Goal: Information Seeking & Learning: Learn about a topic

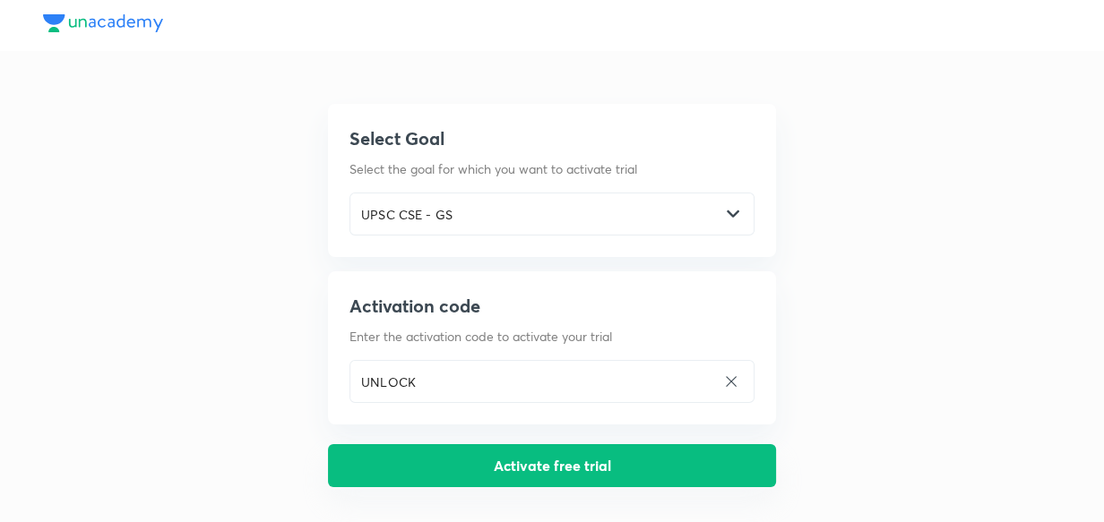
click at [489, 470] on button "Activate free trial" at bounding box center [552, 465] width 448 height 43
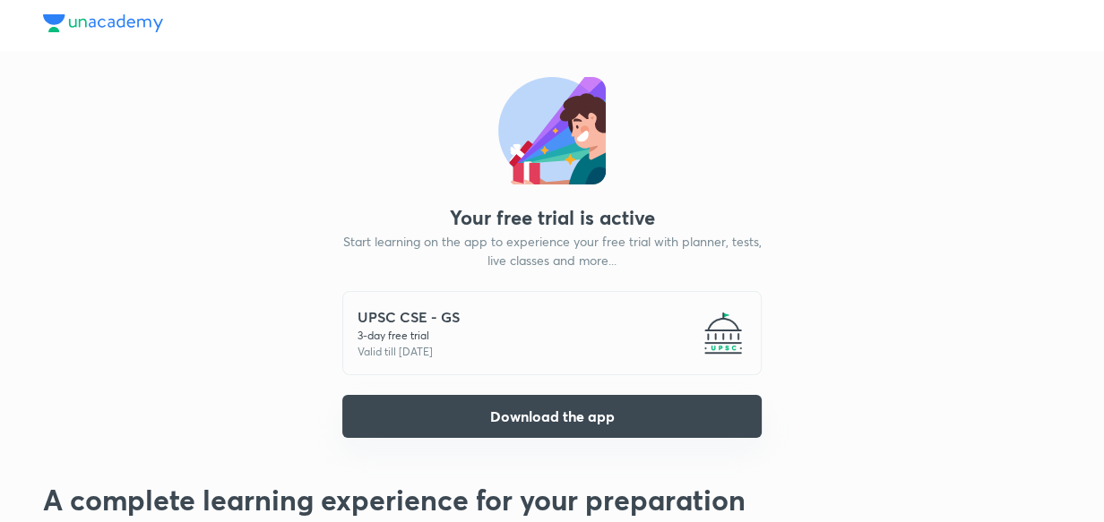
click at [655, 429] on button "Download the app" at bounding box center [551, 416] width 419 height 43
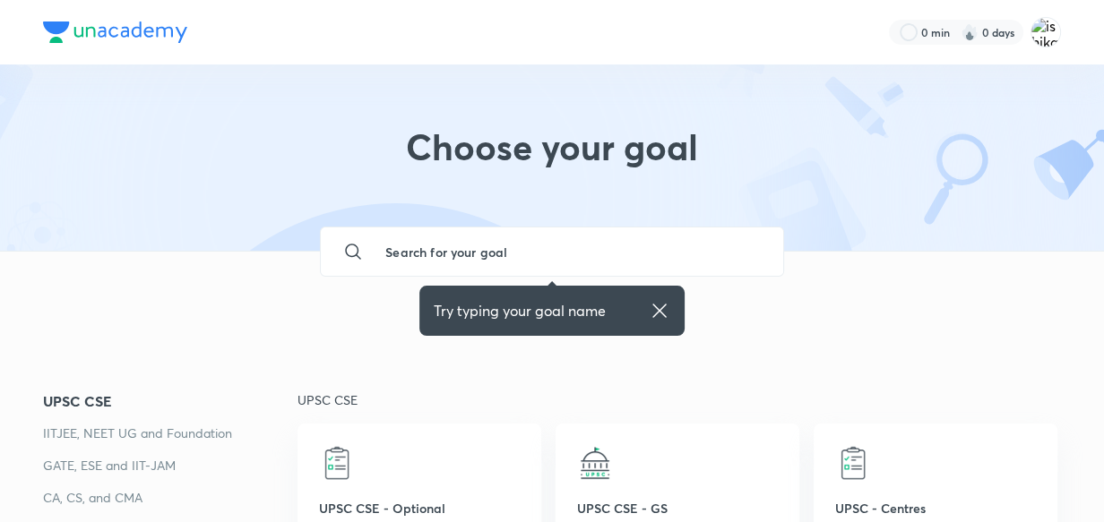
click at [654, 308] on icon at bounding box center [660, 311] width 22 height 22
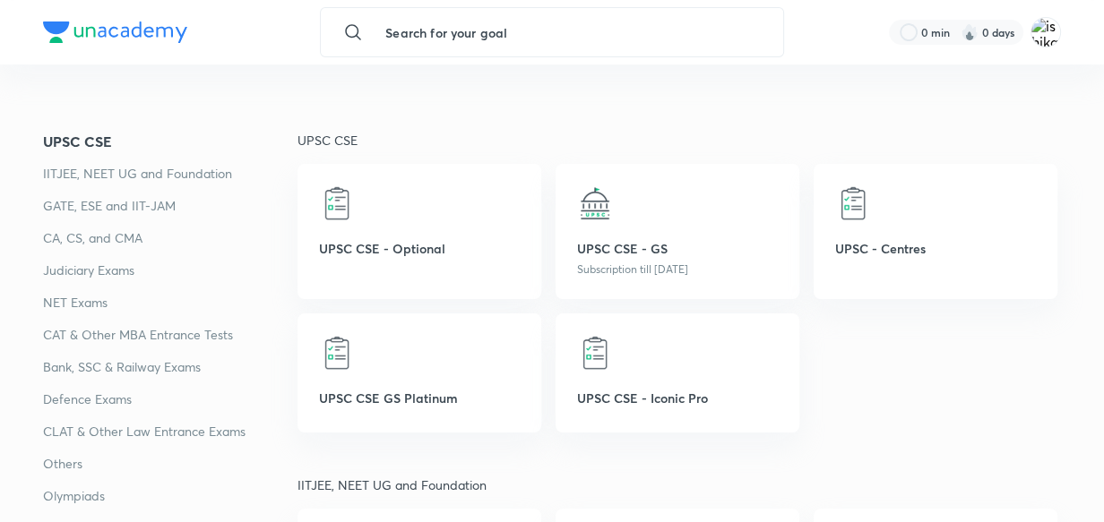
scroll to position [293, 0]
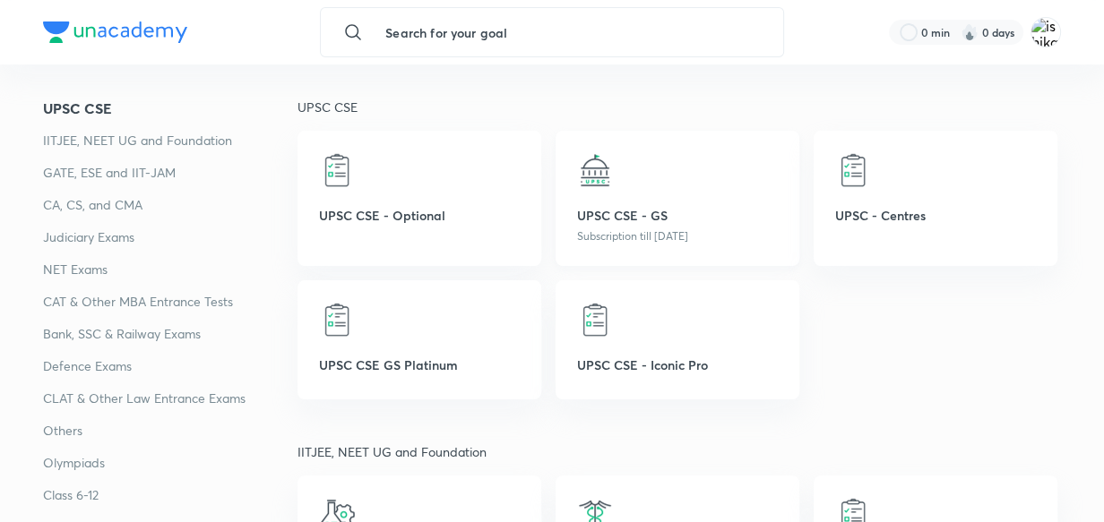
click at [586, 214] on p "UPSC CSE - GS" at bounding box center [677, 215] width 201 height 19
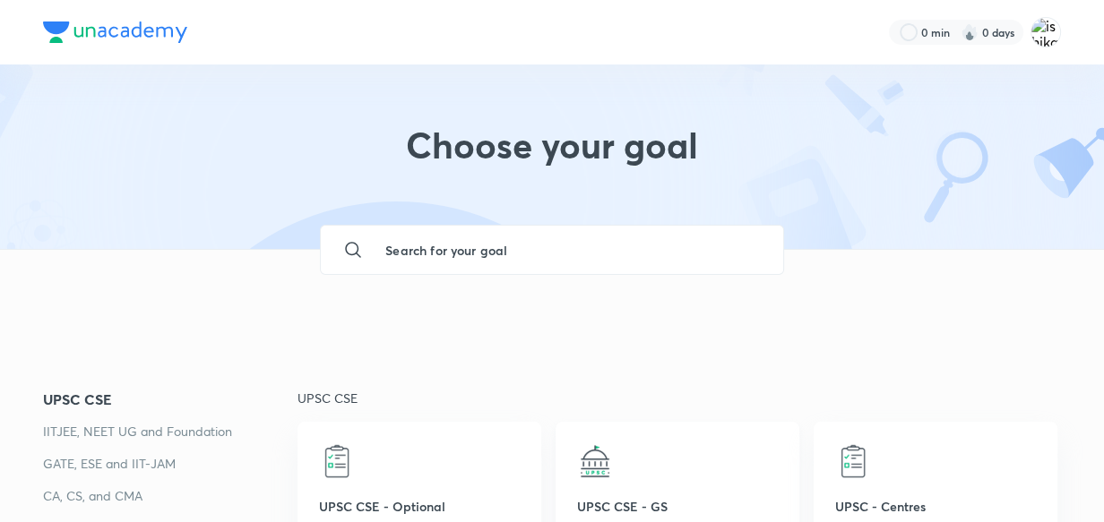
scroll to position [0, 0]
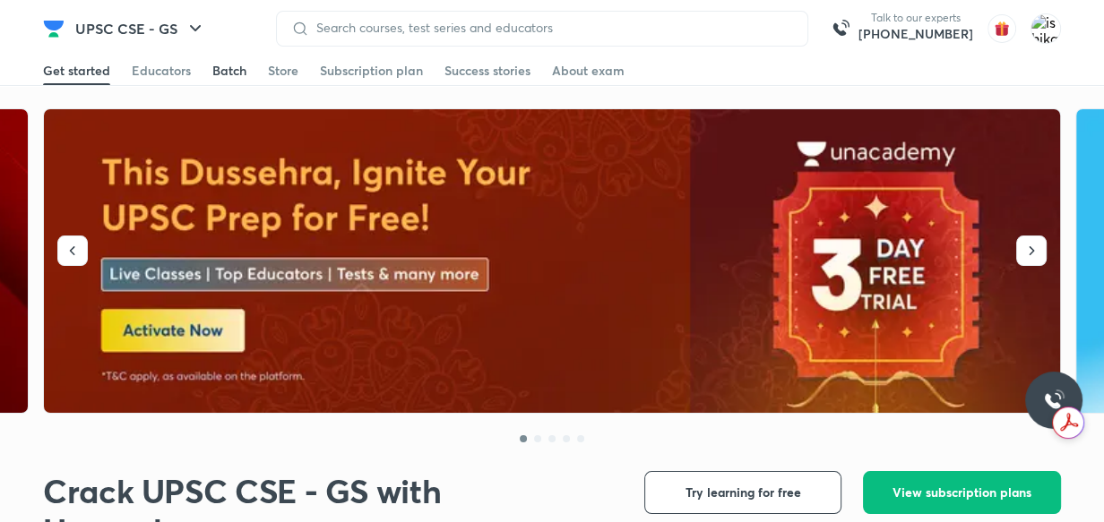
click at [231, 70] on div "Batch" at bounding box center [229, 71] width 34 height 18
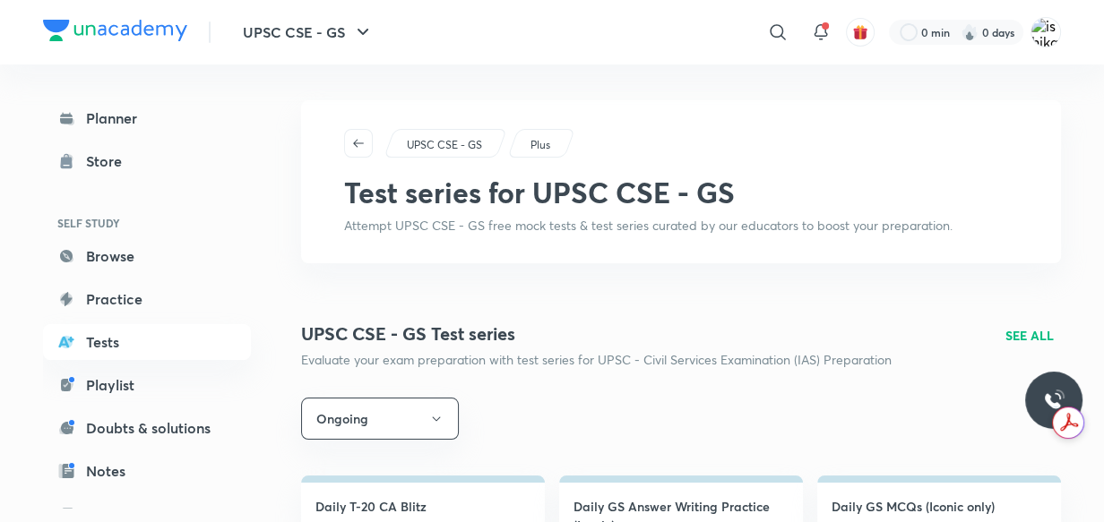
click at [553, 145] on div "Plus" at bounding box center [541, 143] width 68 height 29
click at [537, 143] on p "Plus" at bounding box center [540, 145] width 20 height 16
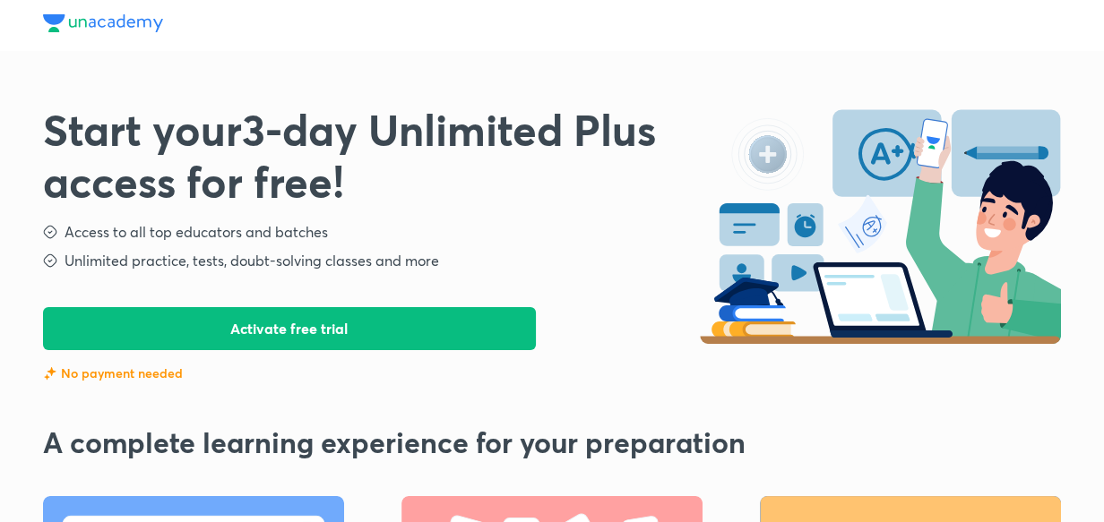
click at [192, 333] on button "Activate free trial" at bounding box center [289, 328] width 493 height 43
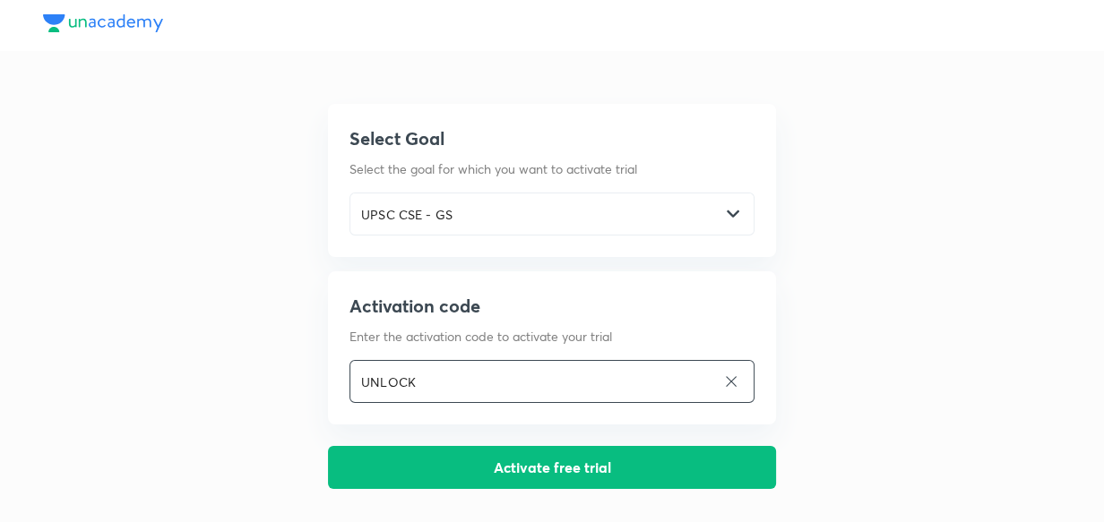
click at [438, 379] on input "UNLOCK" at bounding box center [533, 382] width 366 height 37
type input "U"
type input "SGYT10"
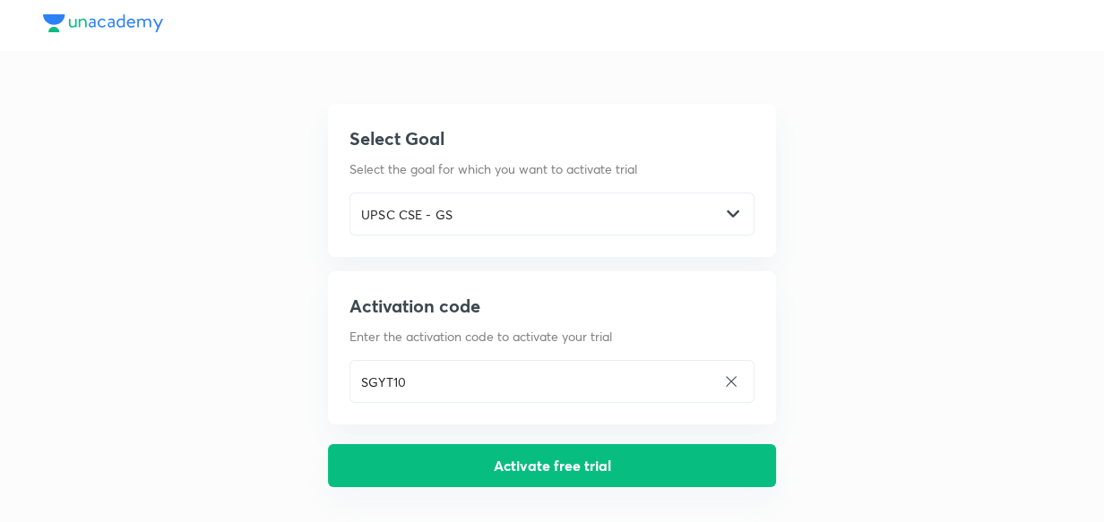
click at [489, 466] on button "Activate free trial" at bounding box center [552, 465] width 448 height 43
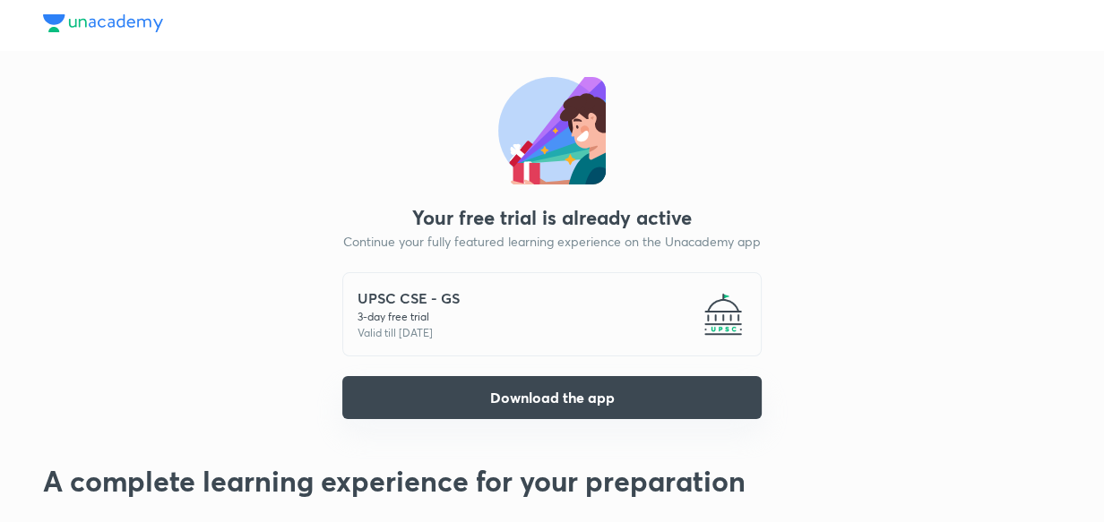
click at [477, 392] on button "Download the app" at bounding box center [551, 397] width 419 height 43
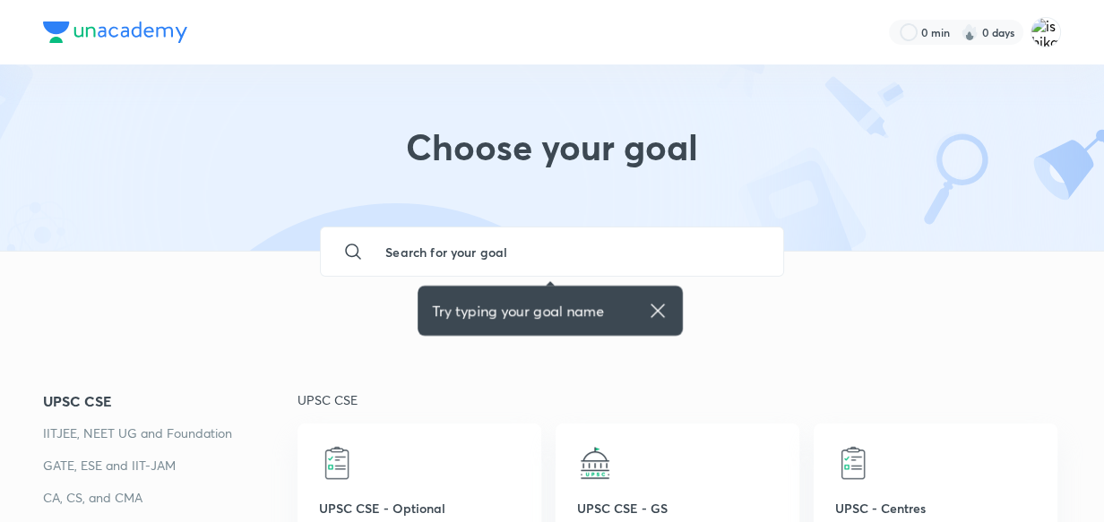
click at [655, 315] on icon at bounding box center [658, 311] width 22 height 22
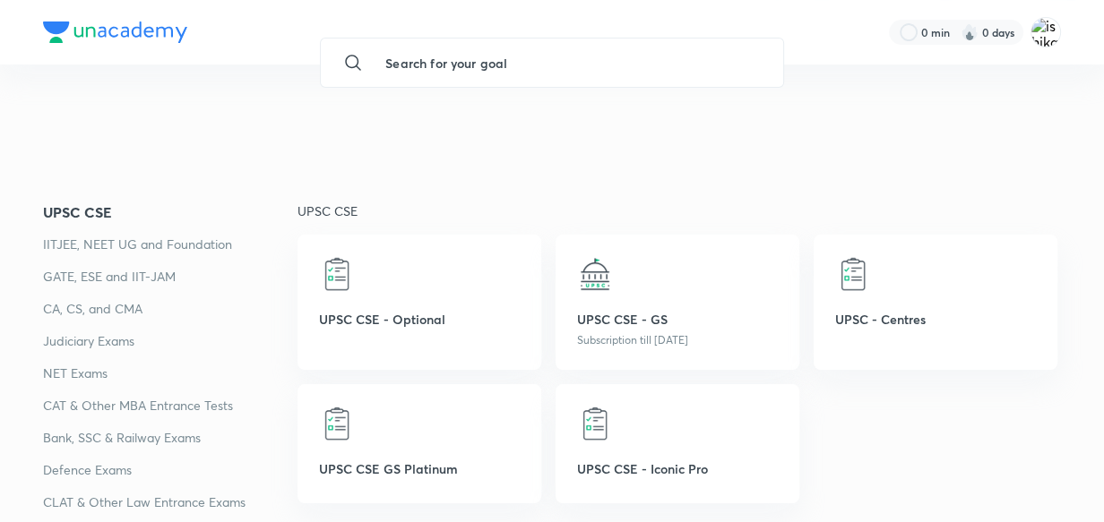
scroll to position [228, 0]
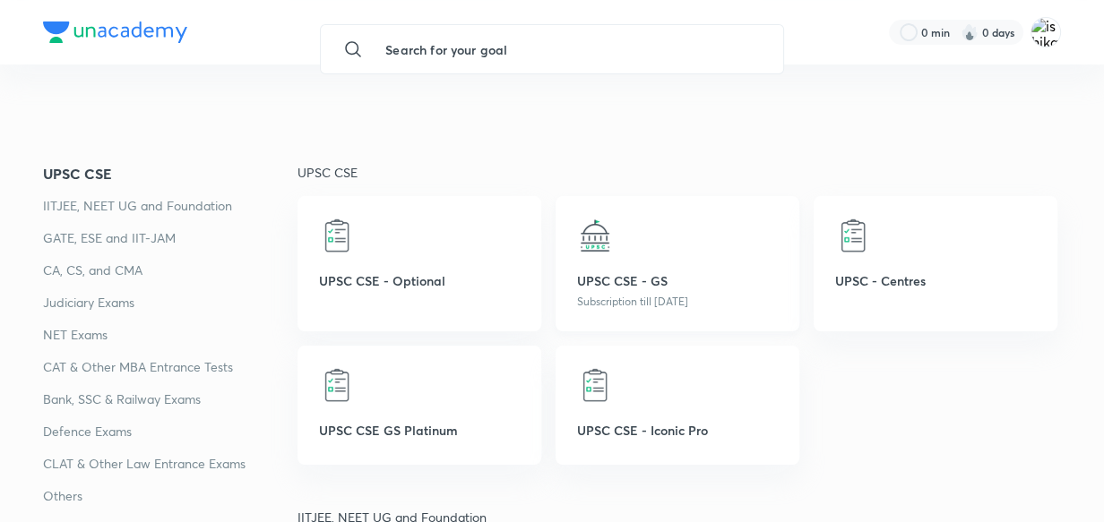
click at [637, 287] on p "UPSC CSE - GS" at bounding box center [677, 280] width 201 height 19
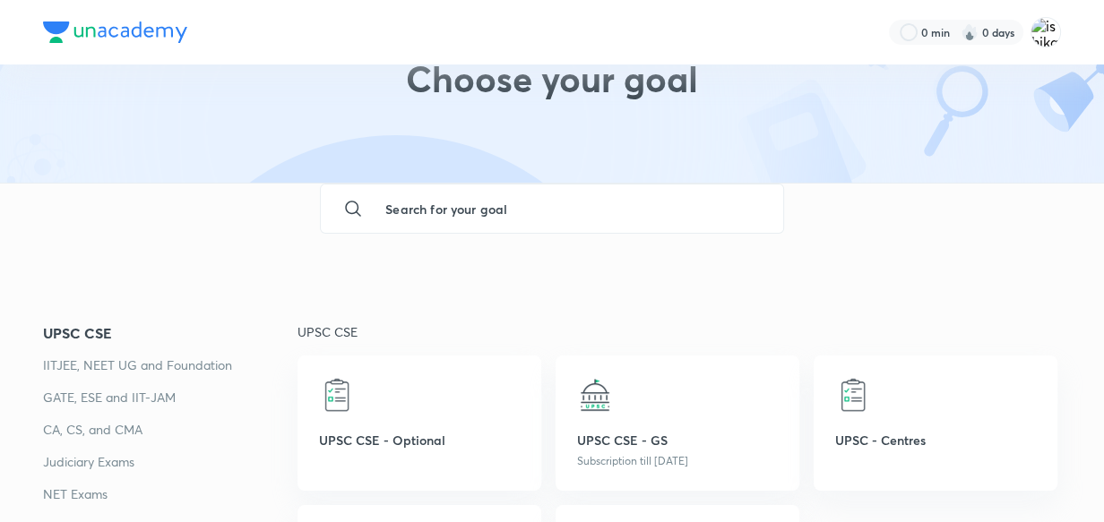
scroll to position [4, 0]
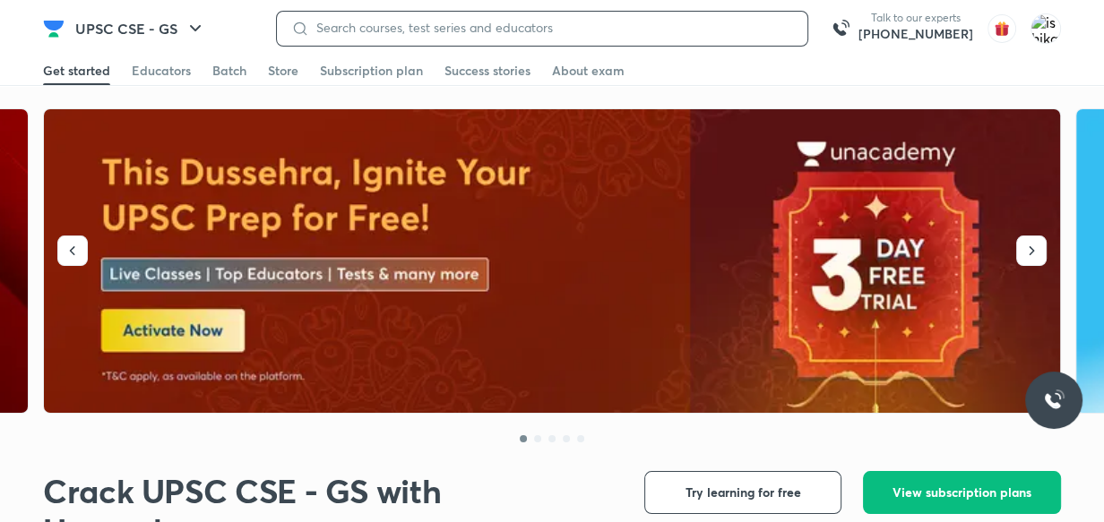
click at [323, 21] on input at bounding box center [551, 28] width 484 height 14
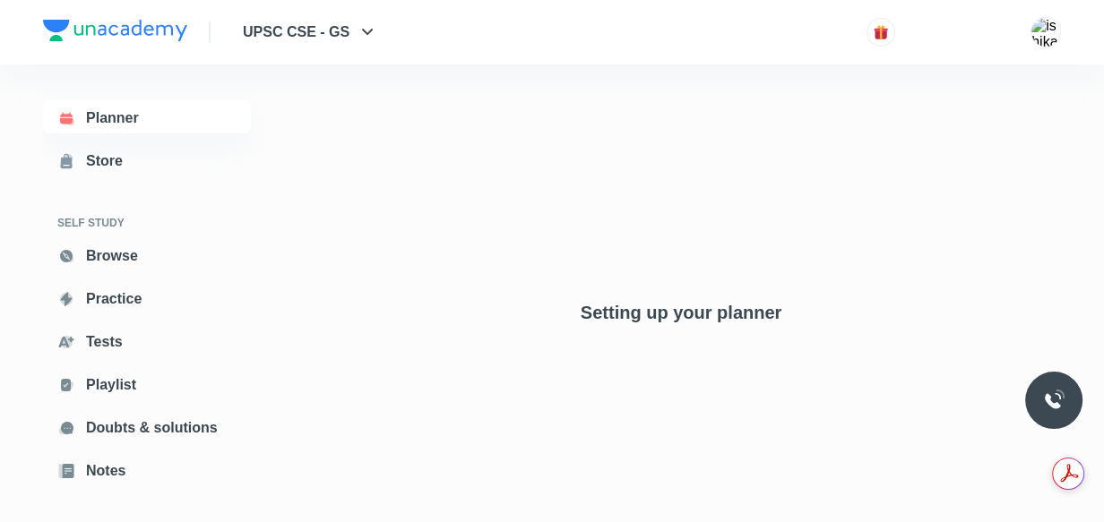
click at [147, 73] on div "Planner Store SELF STUDY Browse Practice Tests Playlist Doubts & solutions Note…" at bounding box center [165, 286] width 244 height 443
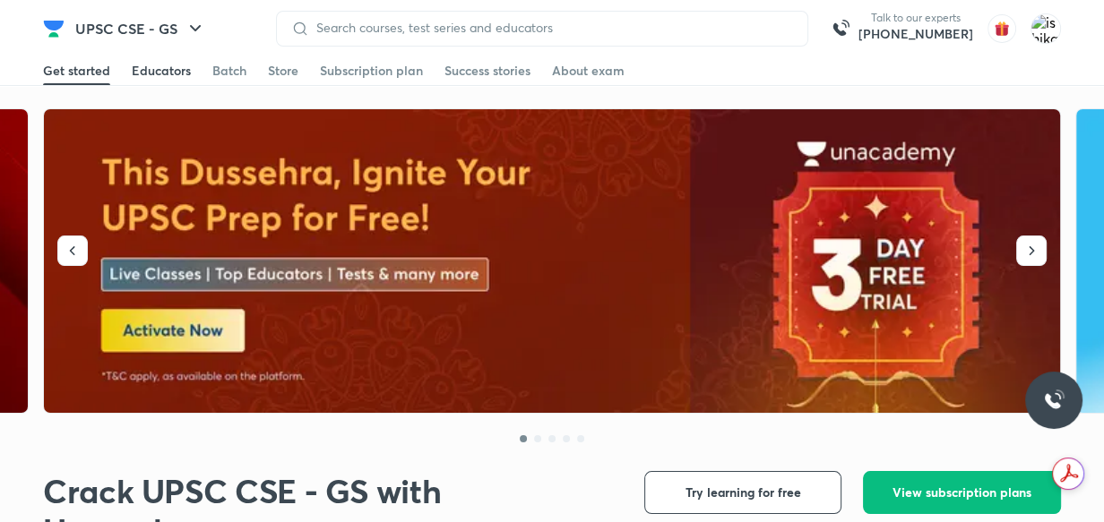
click at [169, 72] on div "Educators" at bounding box center [161, 71] width 59 height 18
click at [374, 23] on input at bounding box center [551, 28] width 484 height 14
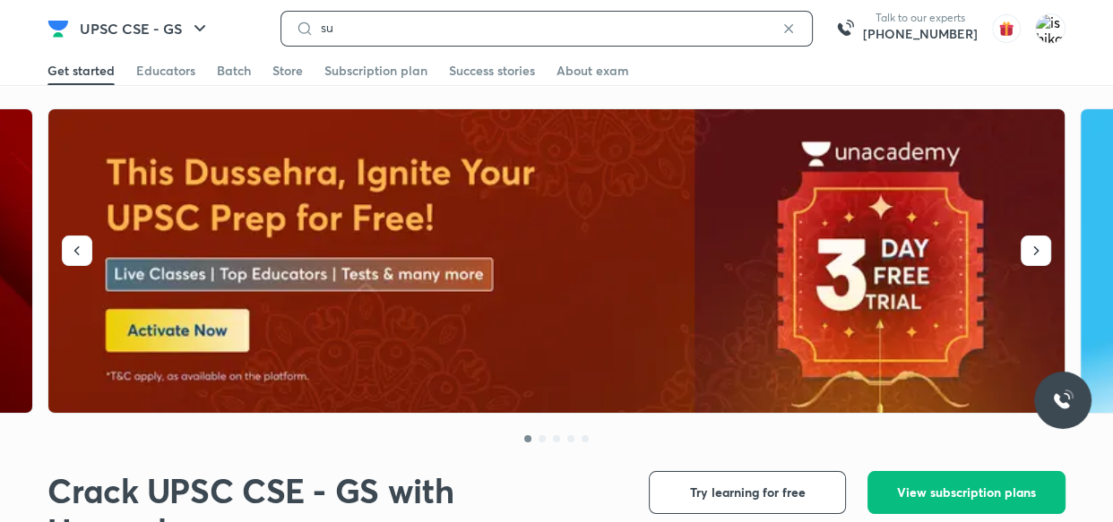
type input "su"
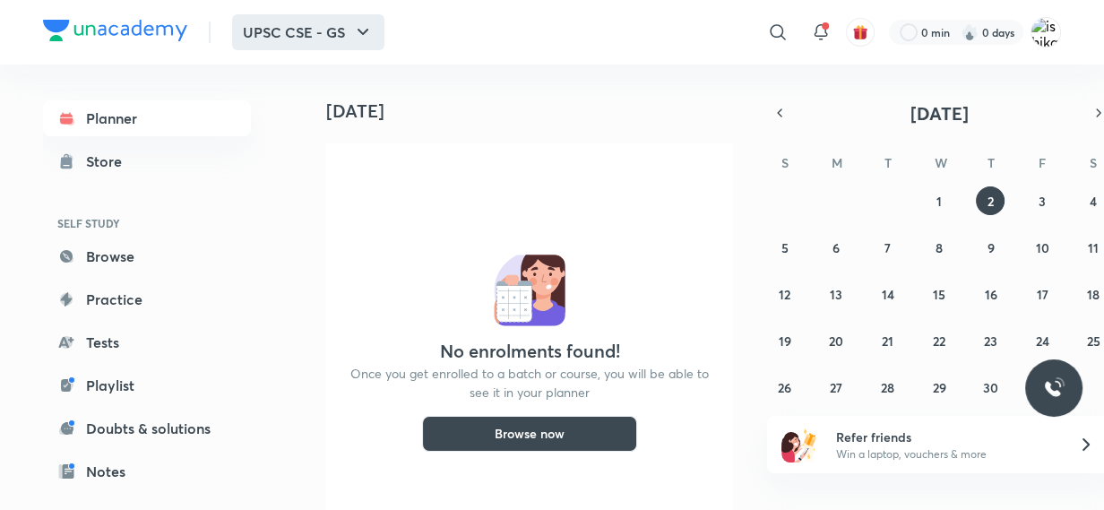
click at [354, 26] on icon "button" at bounding box center [363, 33] width 22 height 22
click at [104, 168] on div "Store" at bounding box center [109, 162] width 47 height 22
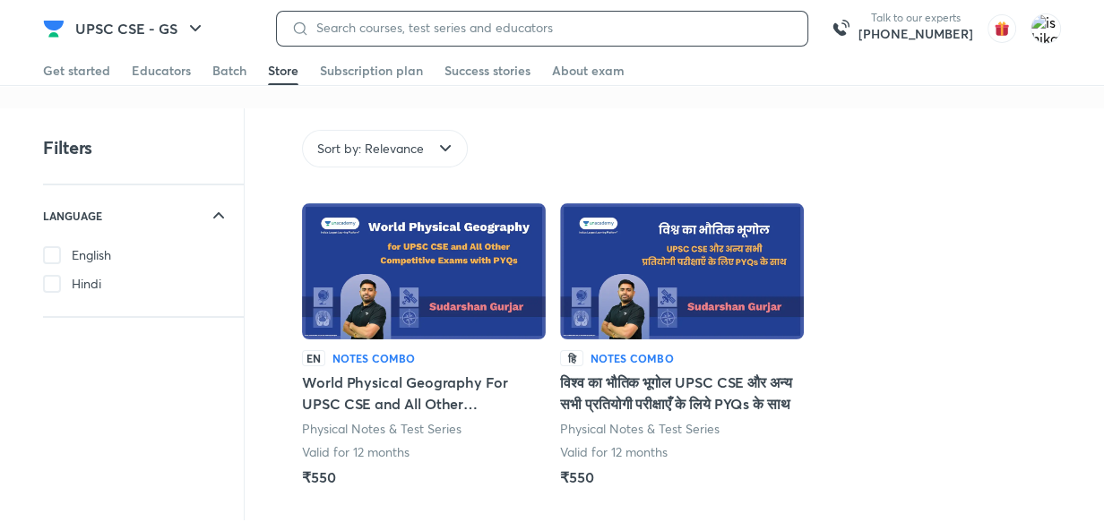
click at [342, 23] on input at bounding box center [551, 28] width 484 height 14
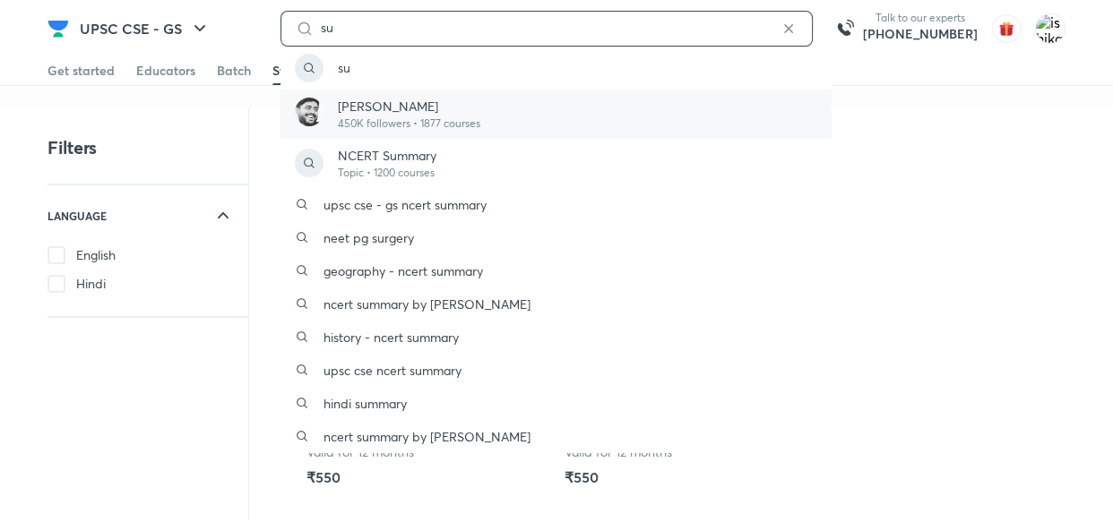
type input "su"
click at [363, 116] on p "450K followers • 1877 courses" at bounding box center [409, 124] width 142 height 16
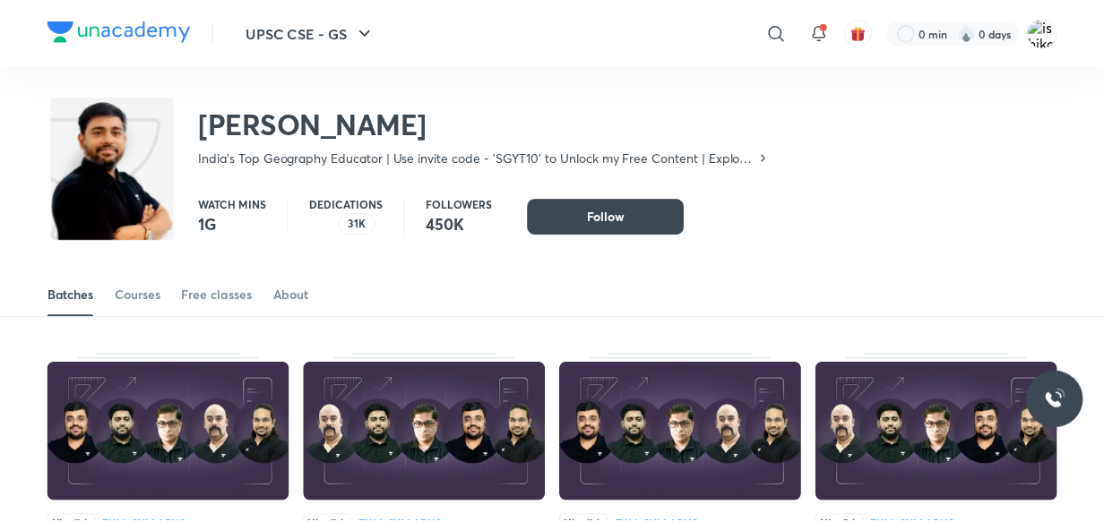
scroll to position [78, 0]
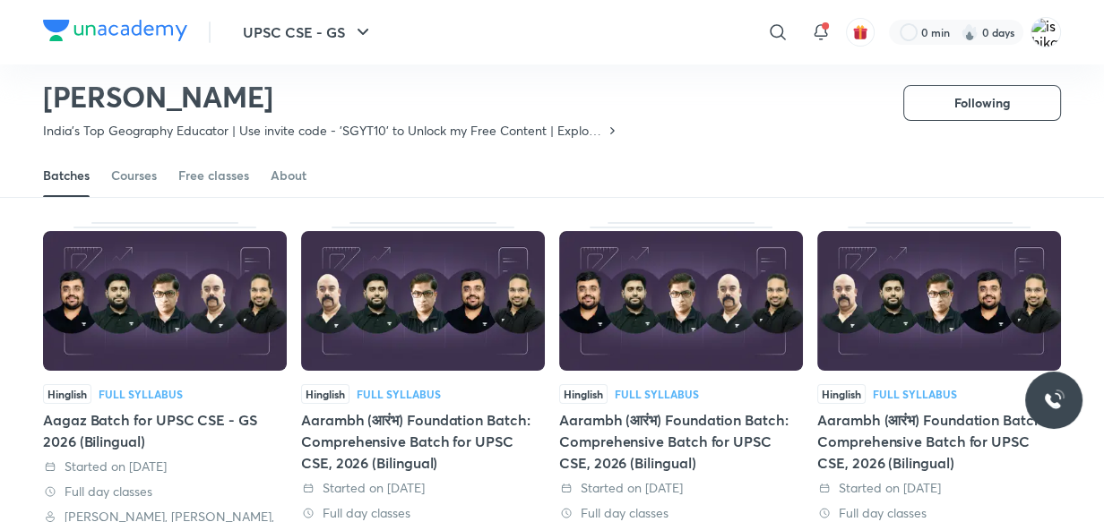
click at [152, 382] on div "Hinglish Full Syllabus Aagaz Batch for UPSC CSE - GS 2026 (Bilingual) Started o…" at bounding box center [165, 393] width 244 height 343
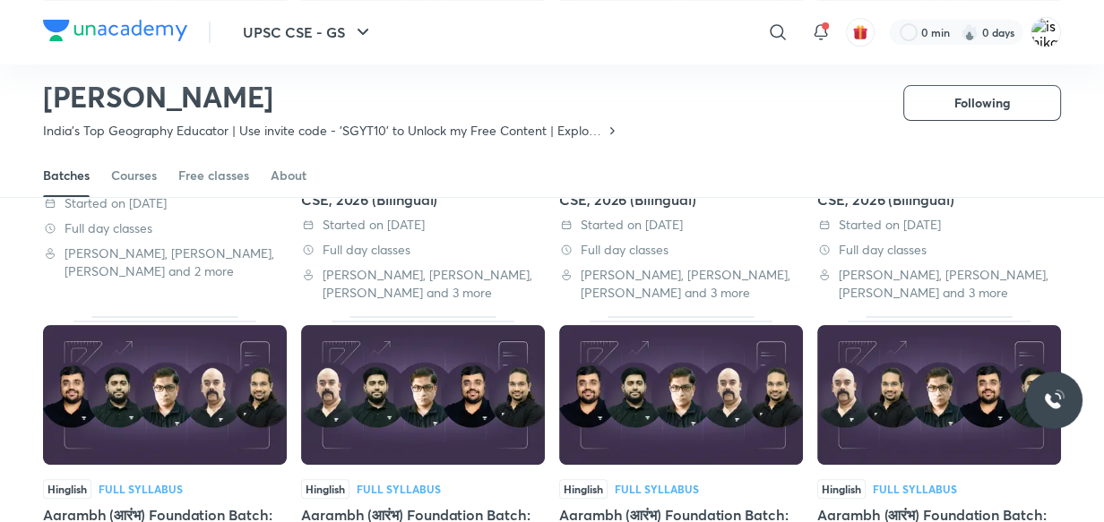
scroll to position [340, 0]
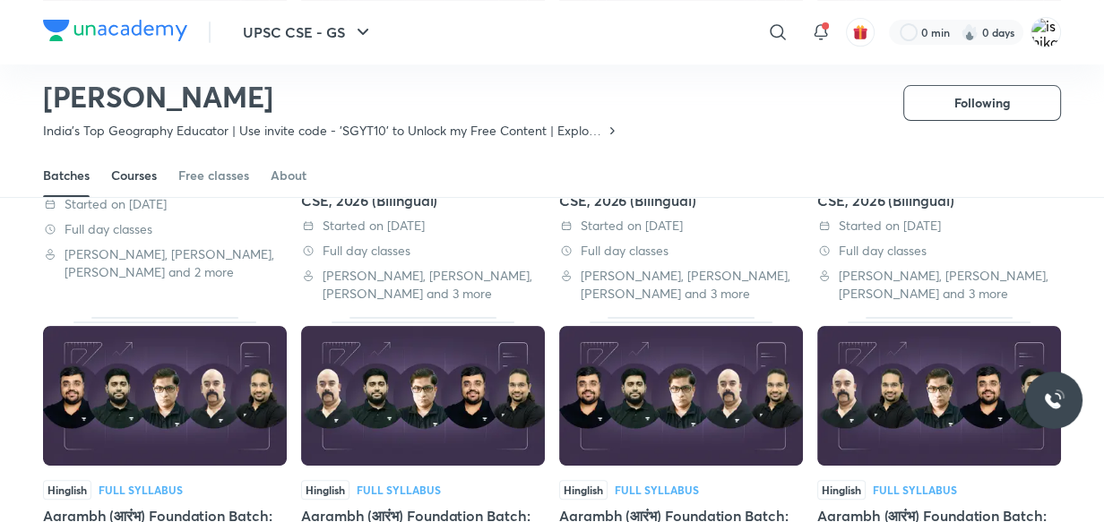
click at [142, 179] on div "Courses" at bounding box center [134, 176] width 46 height 18
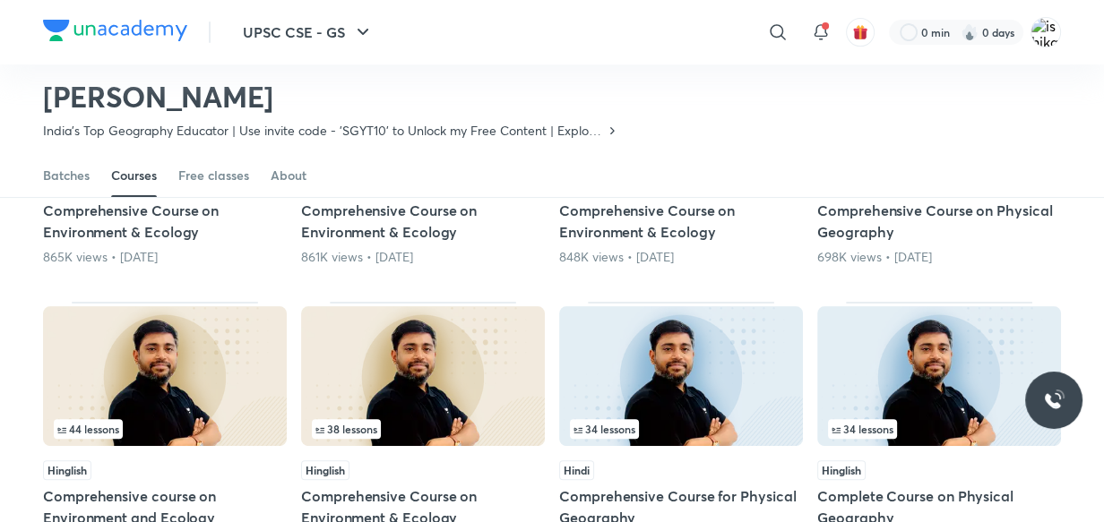
scroll to position [78, 0]
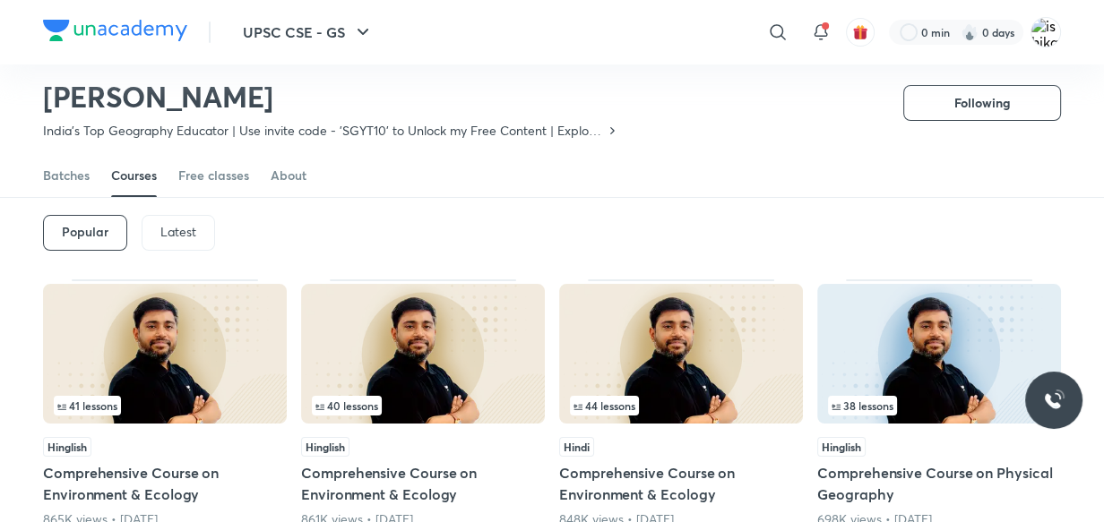
click at [194, 236] on p "Latest" at bounding box center [178, 232] width 36 height 14
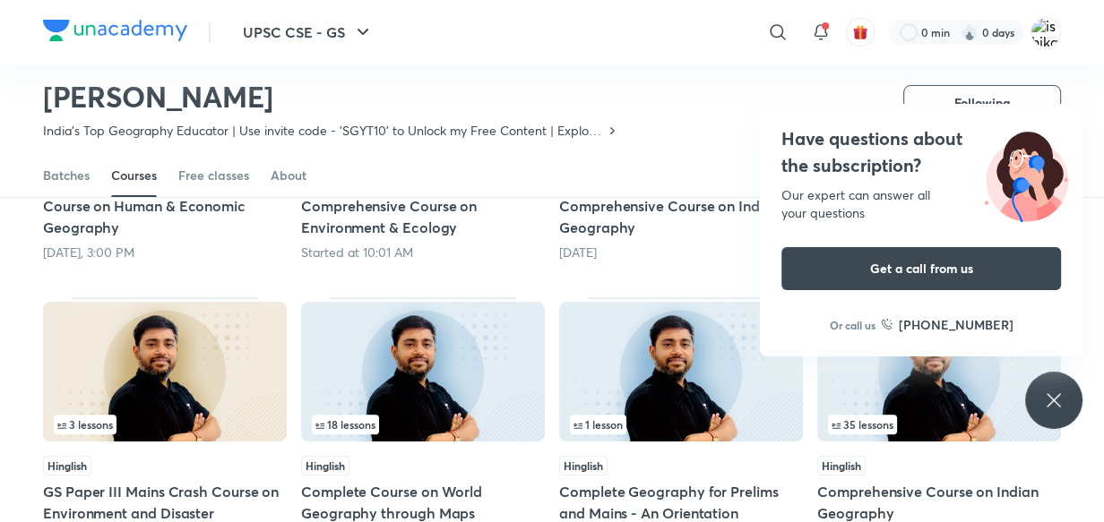
scroll to position [371, 0]
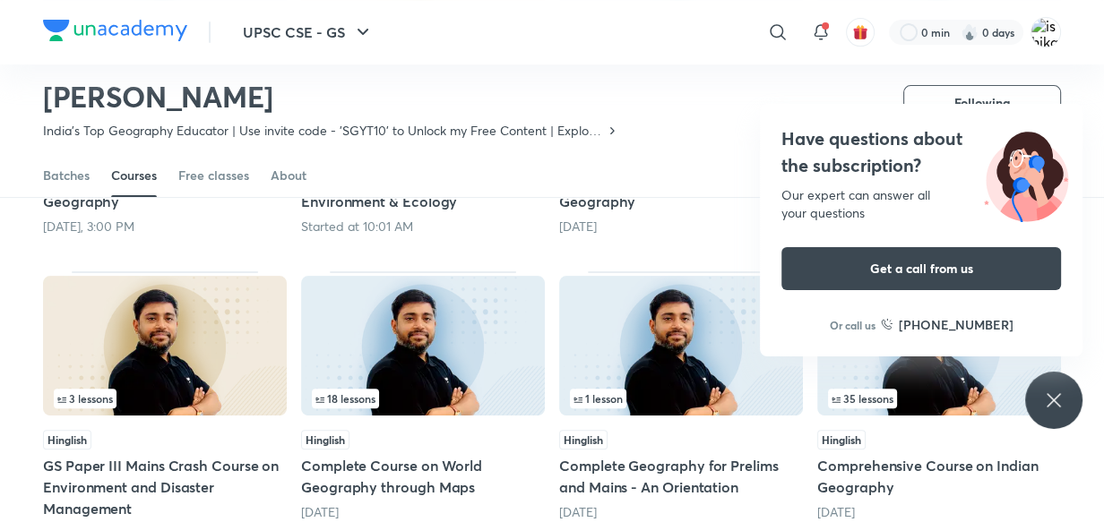
click at [1061, 385] on div "Have questions about the subscription? Our expert can answer all your questions…" at bounding box center [1053, 400] width 57 height 57
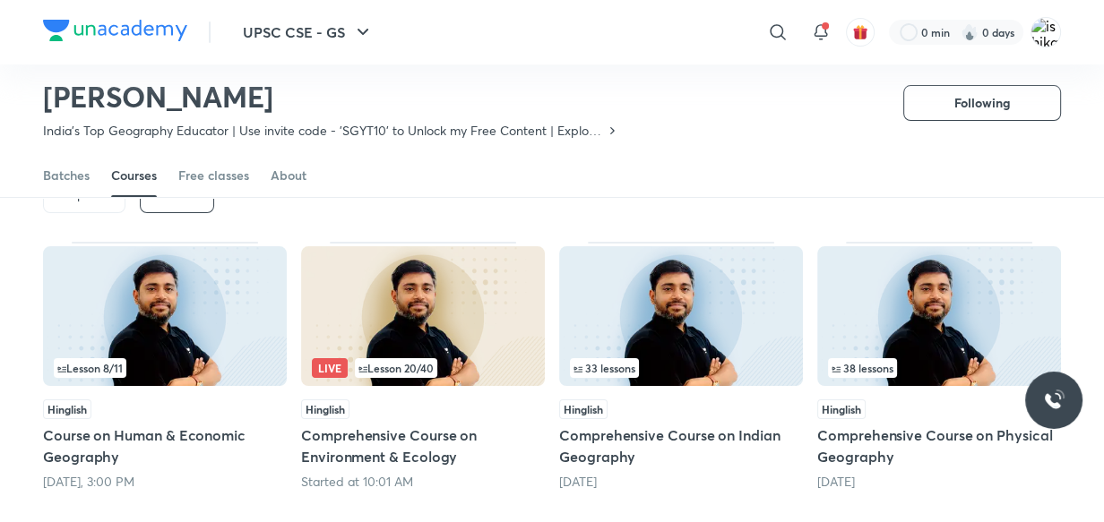
scroll to position [110, 0]
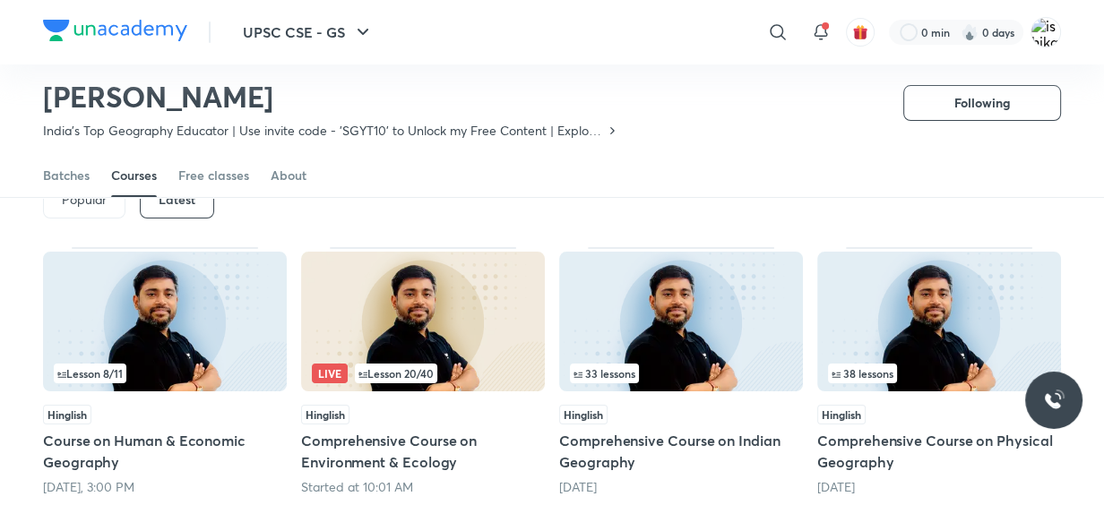
click at [657, 364] on div "33 lessons" at bounding box center [681, 374] width 222 height 20
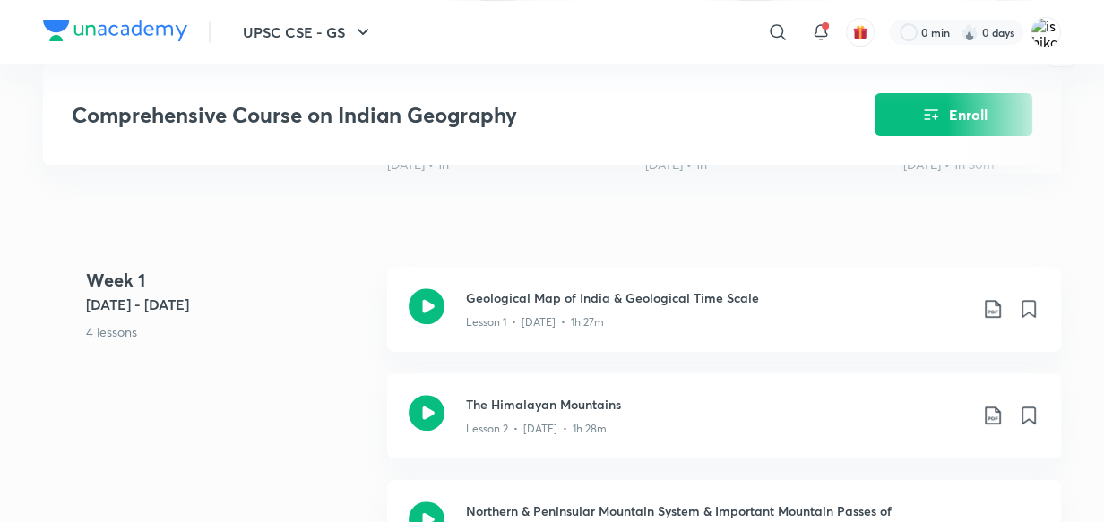
scroll to position [684, 0]
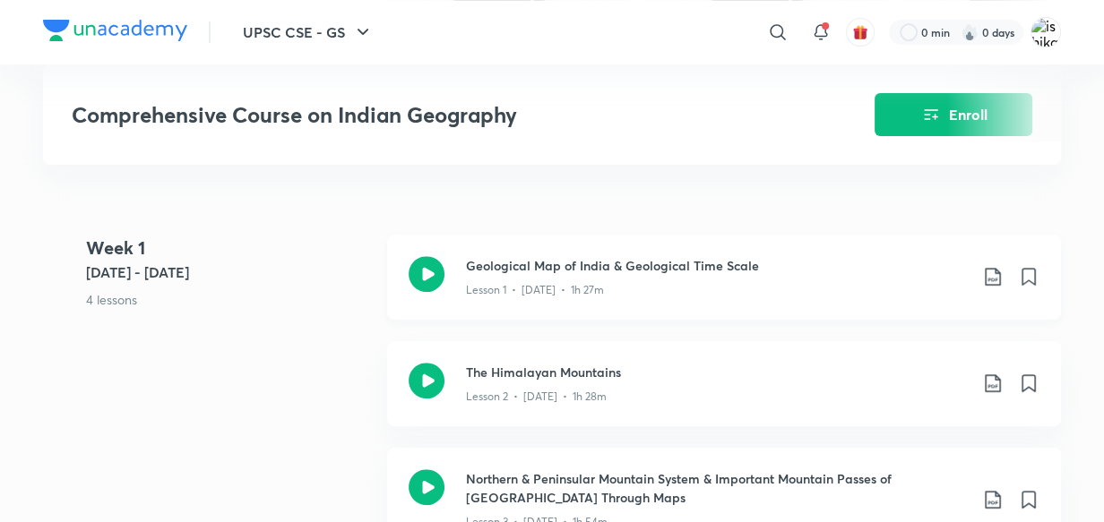
click at [990, 278] on icon at bounding box center [993, 277] width 22 height 22
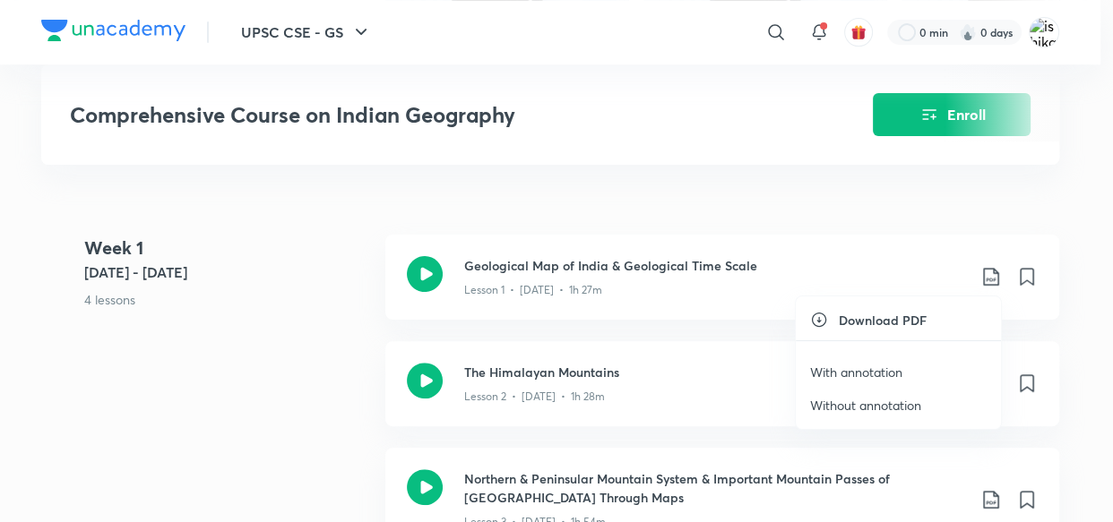
click at [882, 376] on p "With annotation" at bounding box center [856, 372] width 92 height 19
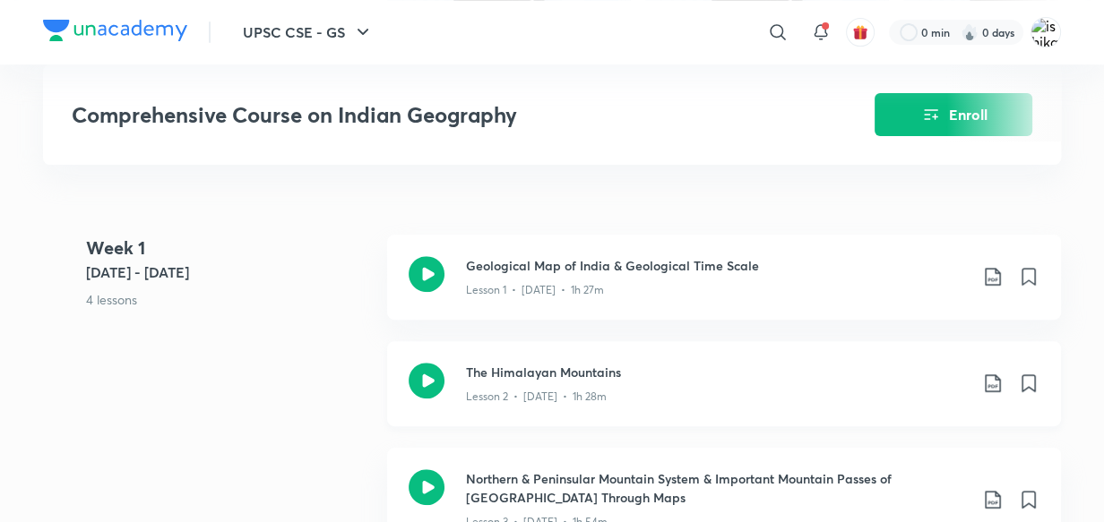
click at [992, 385] on icon at bounding box center [993, 384] width 22 height 22
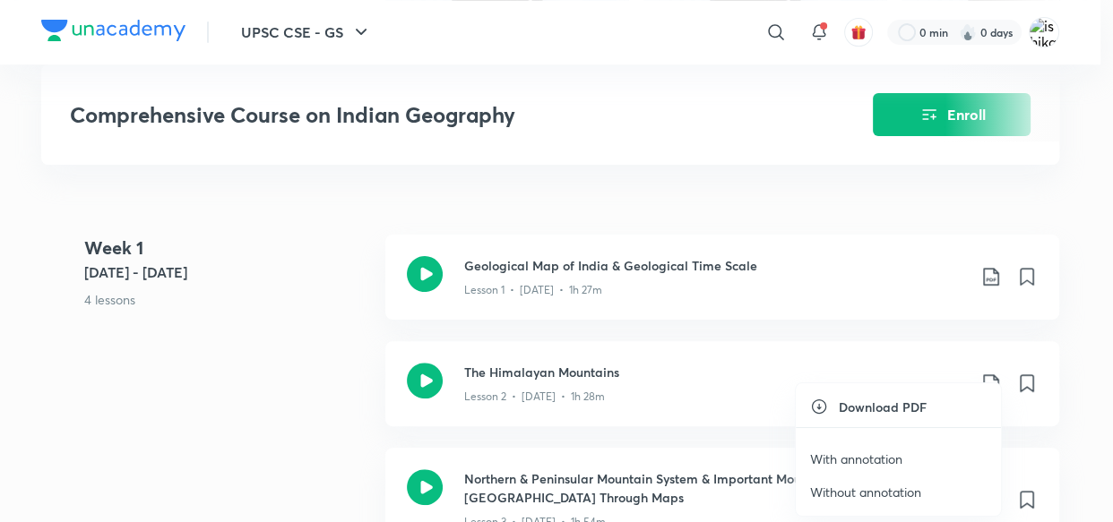
click at [871, 462] on p "With annotation" at bounding box center [856, 459] width 92 height 19
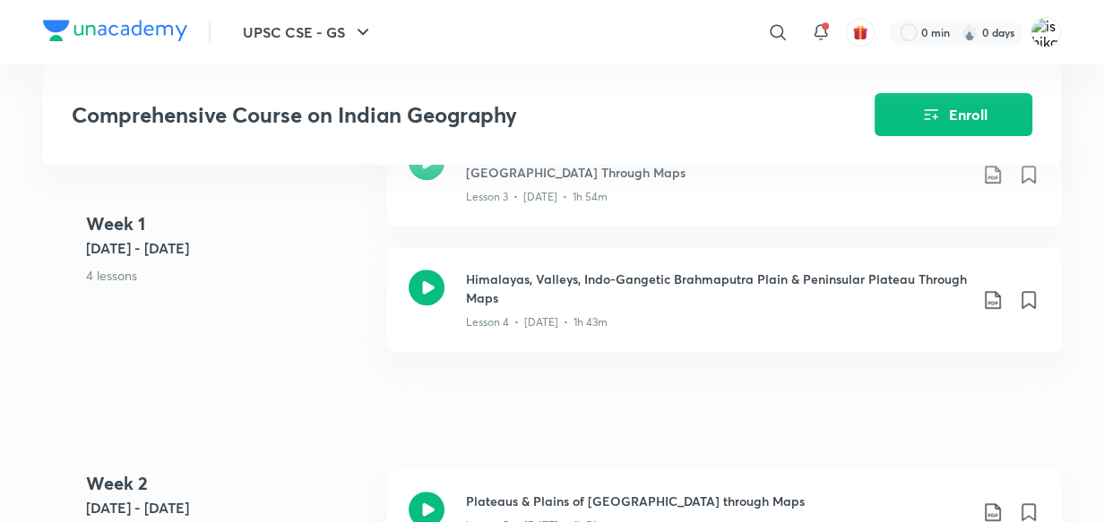
scroll to position [1011, 0]
click at [993, 175] on icon at bounding box center [993, 173] width 22 height 22
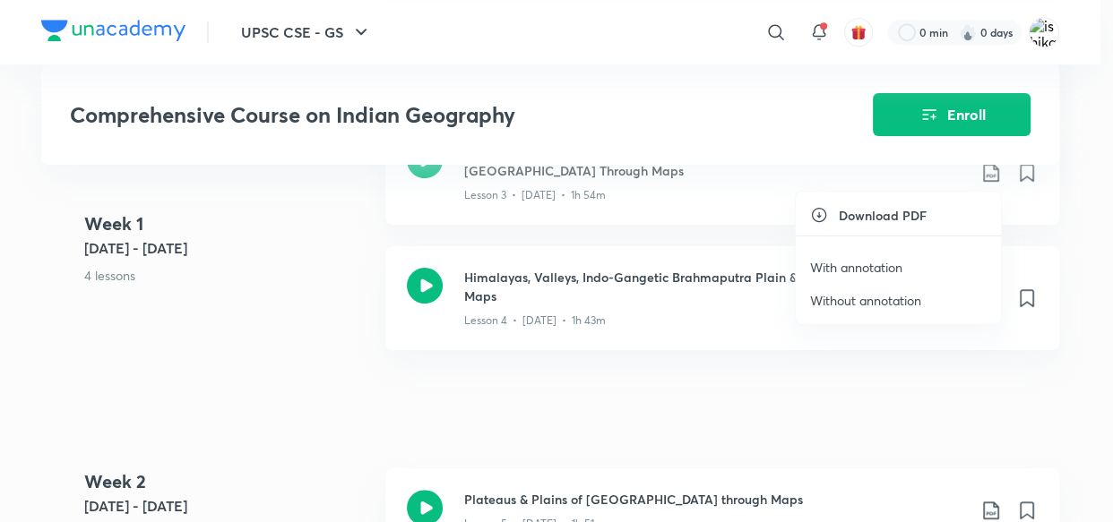
click at [912, 271] on li "With annotation" at bounding box center [898, 267] width 205 height 33
click at [882, 272] on p "With annotation" at bounding box center [856, 267] width 92 height 19
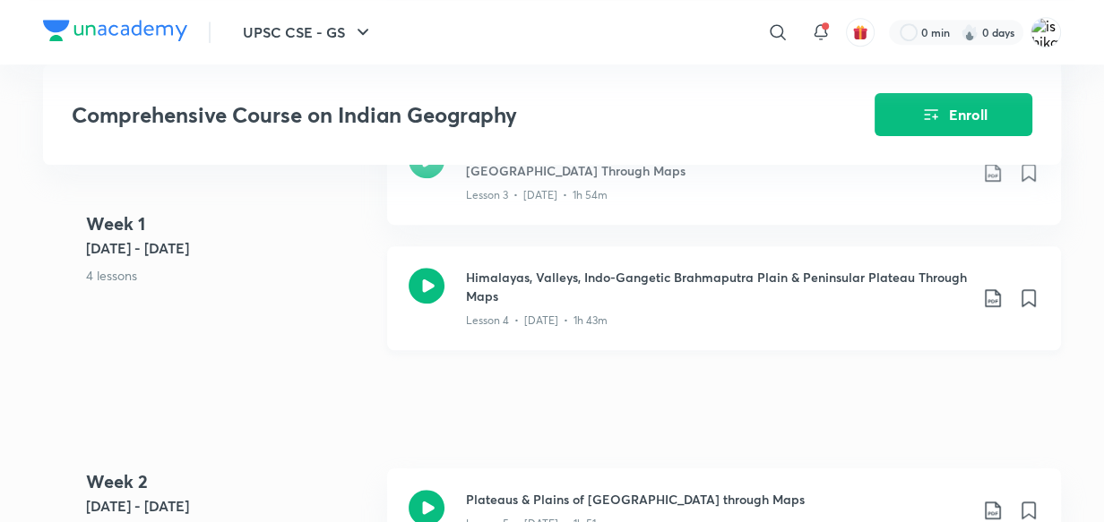
click at [993, 291] on icon at bounding box center [993, 299] width 22 height 22
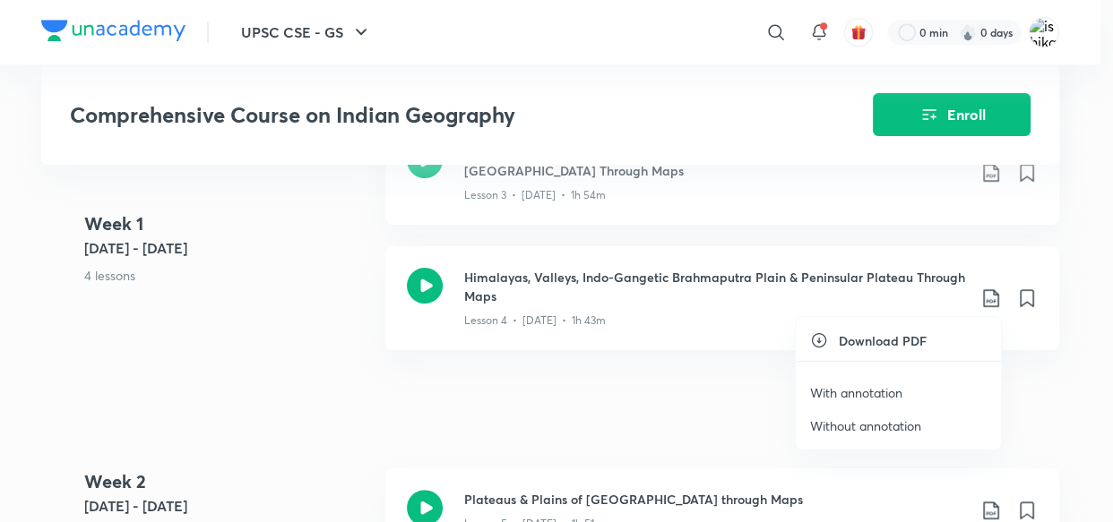
click at [874, 394] on p "With annotation" at bounding box center [856, 392] width 92 height 19
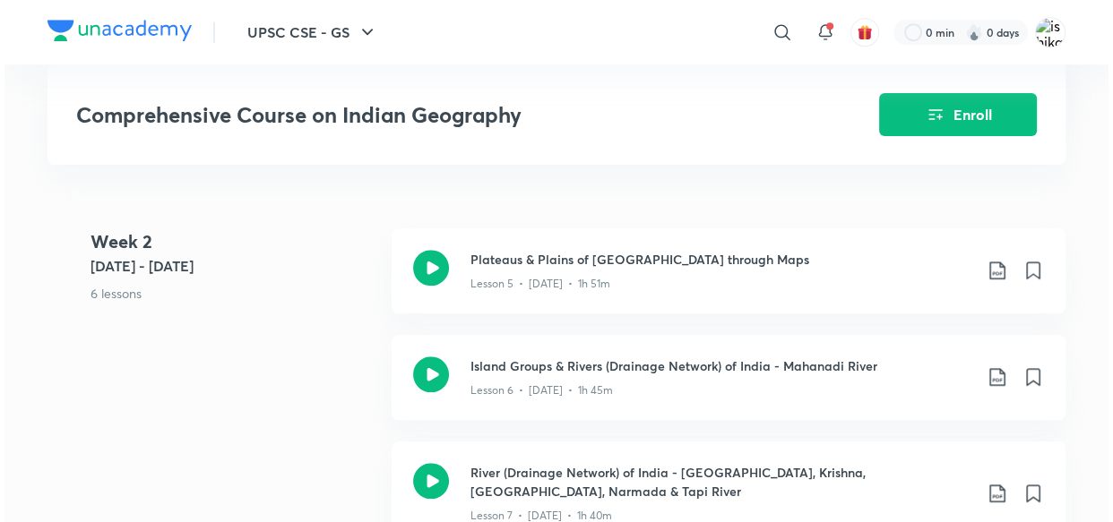
scroll to position [1271, 0]
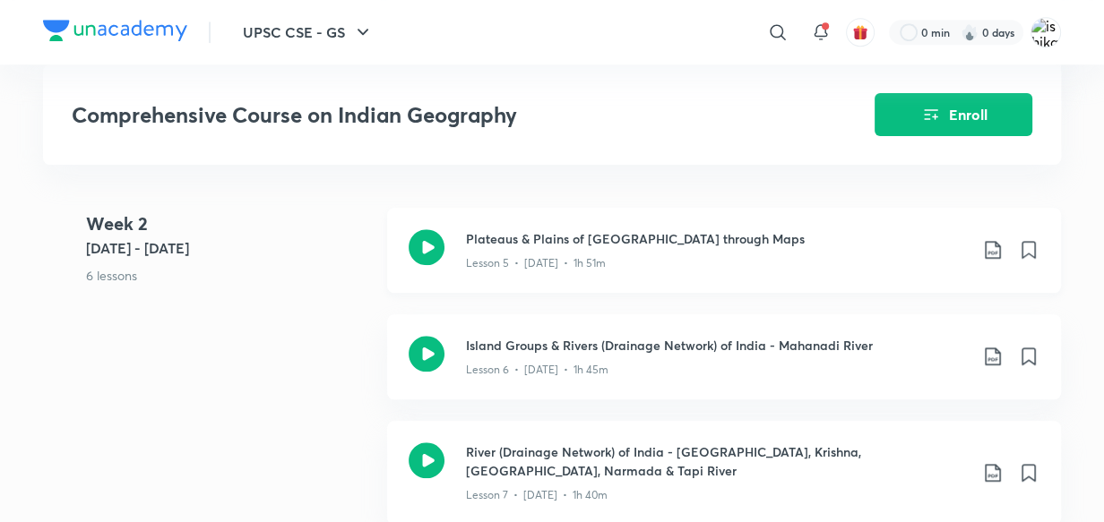
click at [988, 250] on icon at bounding box center [993, 250] width 22 height 22
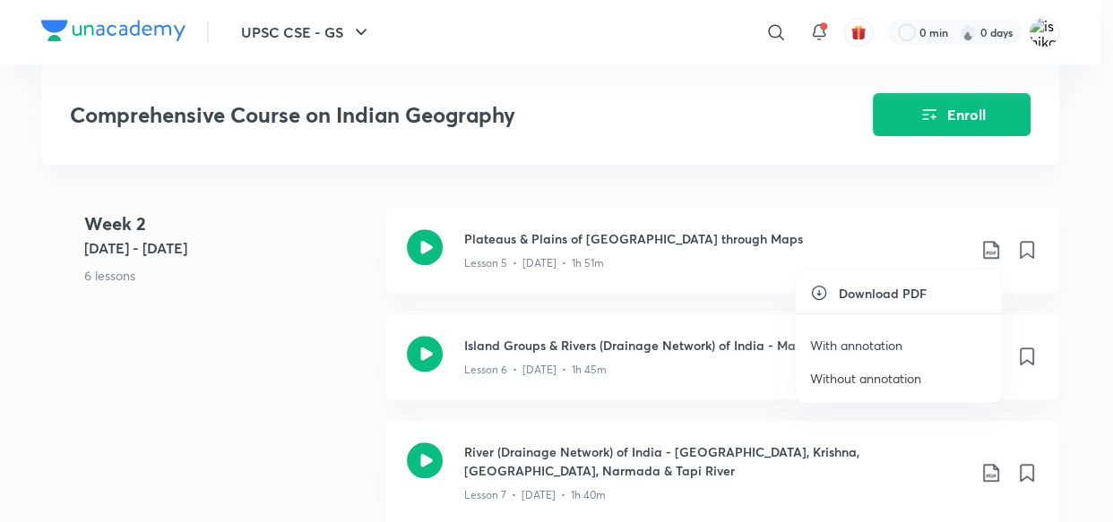
click at [859, 344] on p "With annotation" at bounding box center [856, 345] width 92 height 19
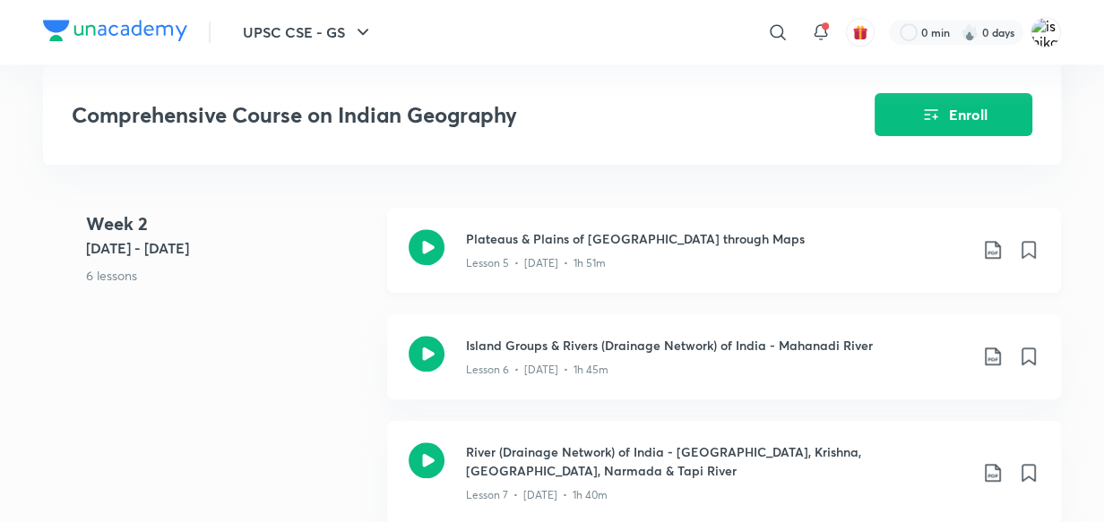
click at [992, 245] on icon at bounding box center [993, 250] width 22 height 22
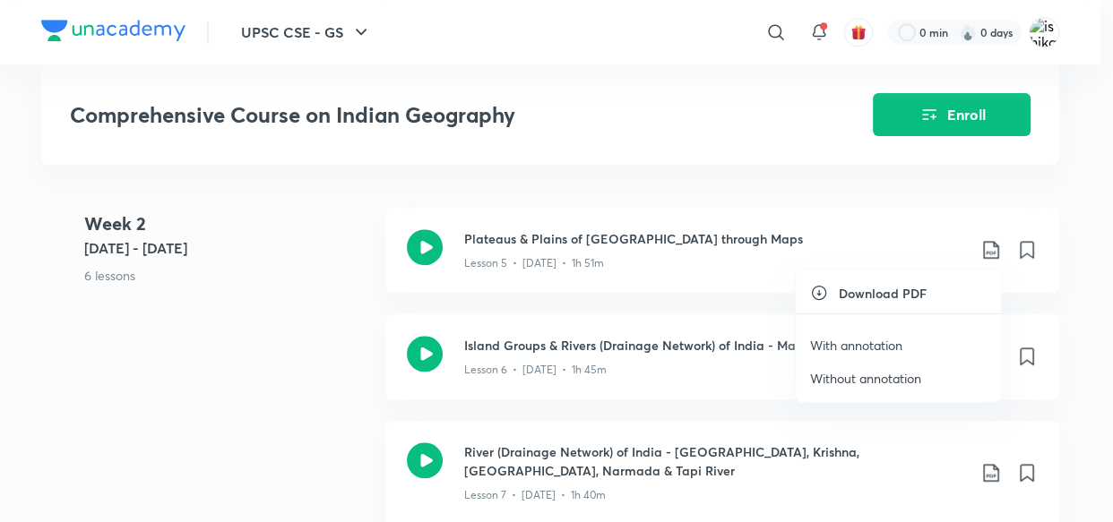
click at [868, 348] on p "With annotation" at bounding box center [856, 345] width 92 height 19
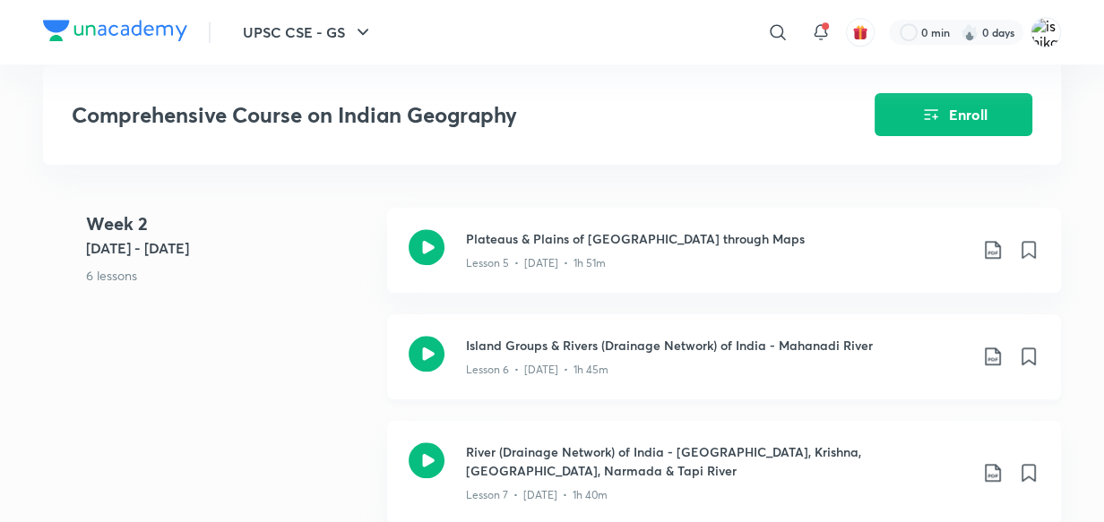
click at [987, 356] on icon at bounding box center [993, 357] width 22 height 22
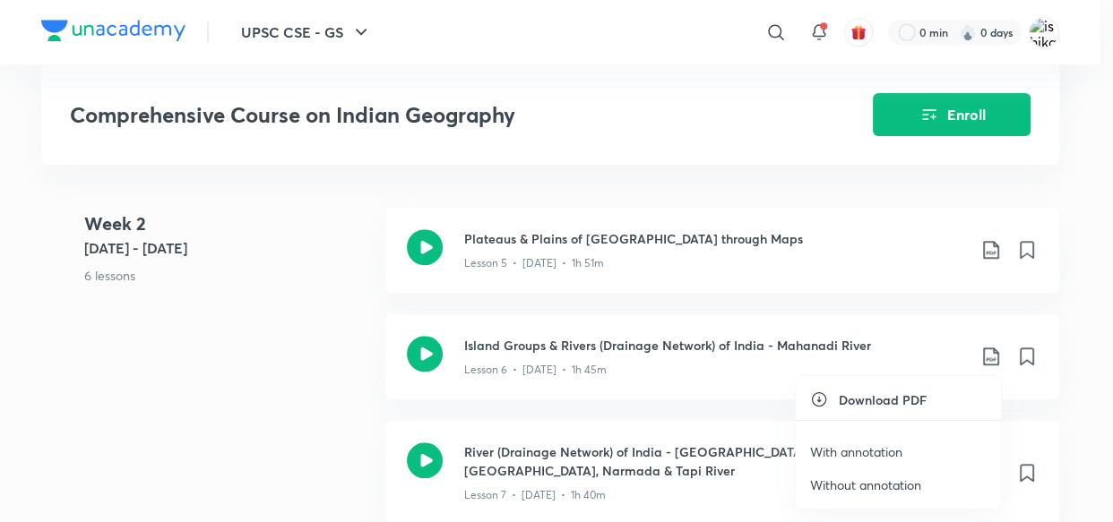
click at [834, 447] on p "With annotation" at bounding box center [856, 452] width 92 height 19
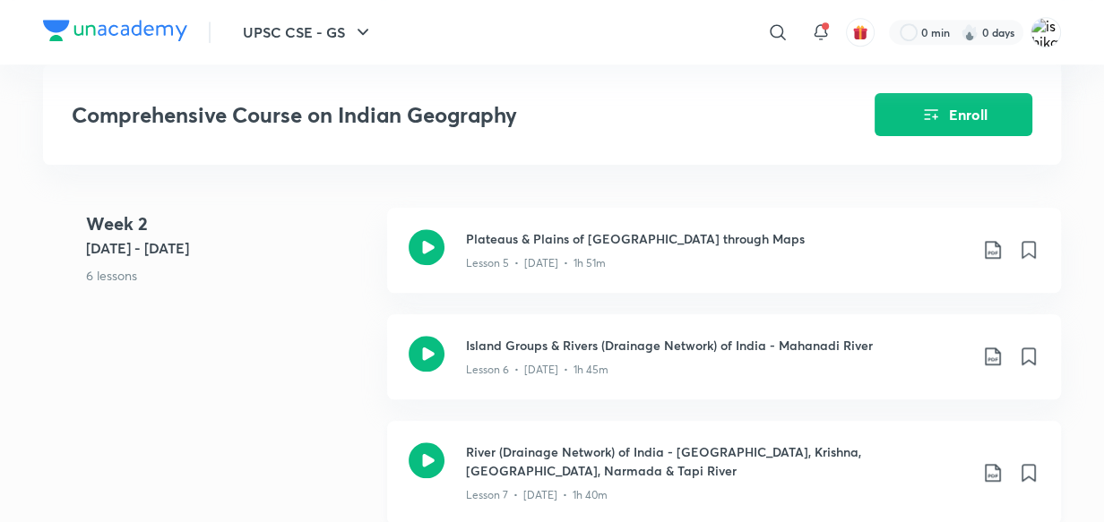
click at [991, 465] on icon at bounding box center [993, 473] width 22 height 22
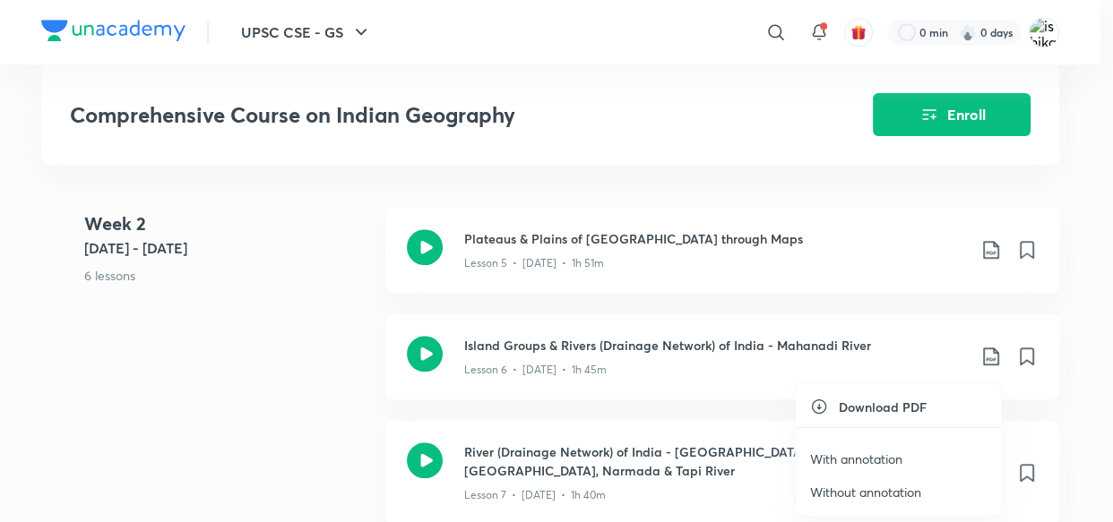
click at [863, 458] on p "With annotation" at bounding box center [856, 459] width 92 height 19
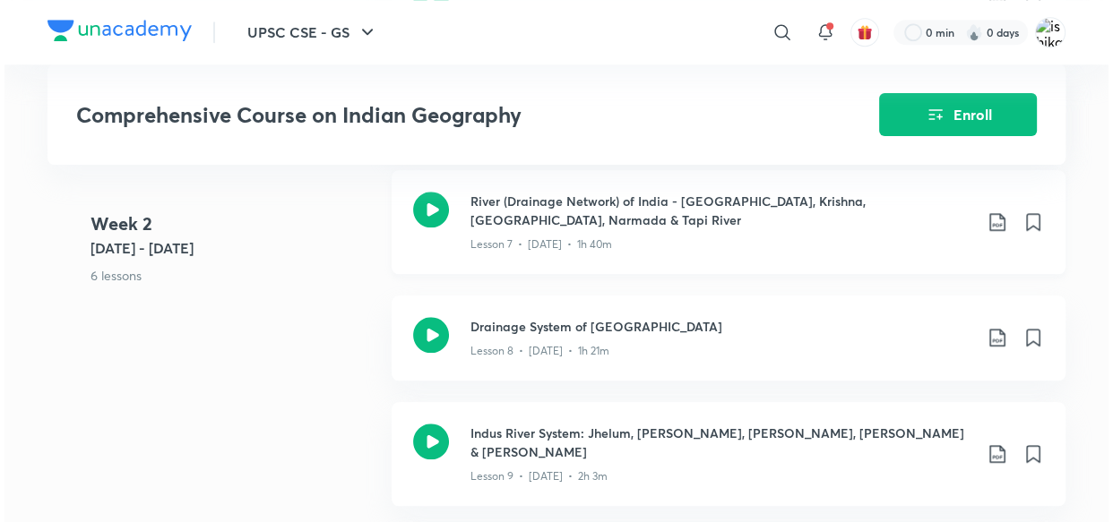
scroll to position [1554, 0]
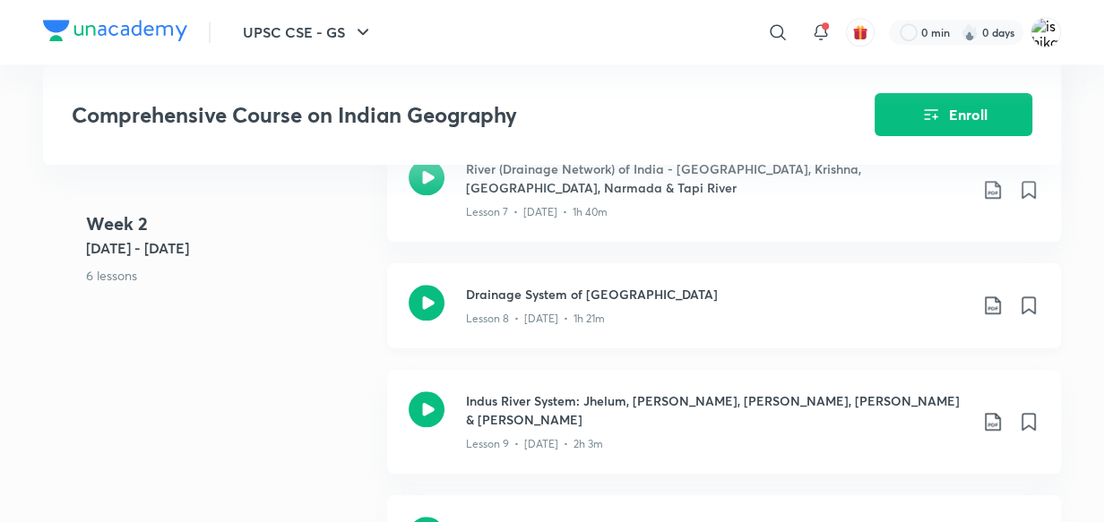
click at [993, 300] on icon at bounding box center [993, 306] width 22 height 22
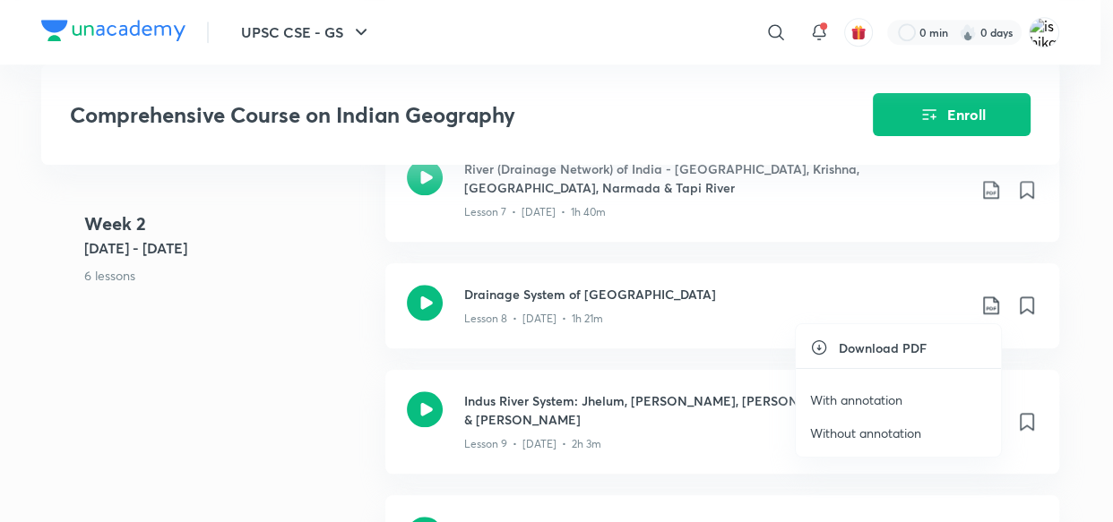
click at [839, 396] on p "With annotation" at bounding box center [856, 400] width 92 height 19
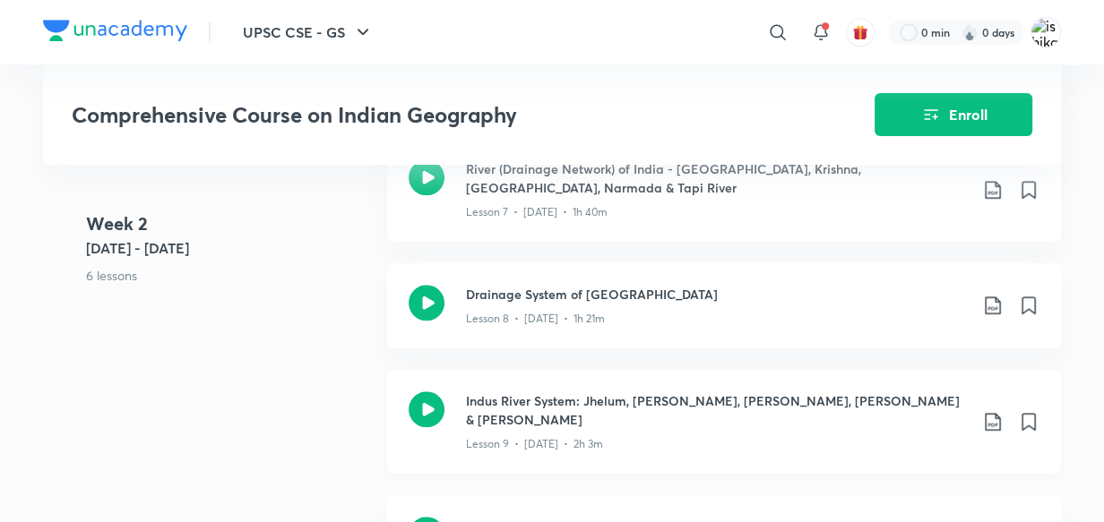
click at [983, 412] on icon at bounding box center [993, 422] width 22 height 22
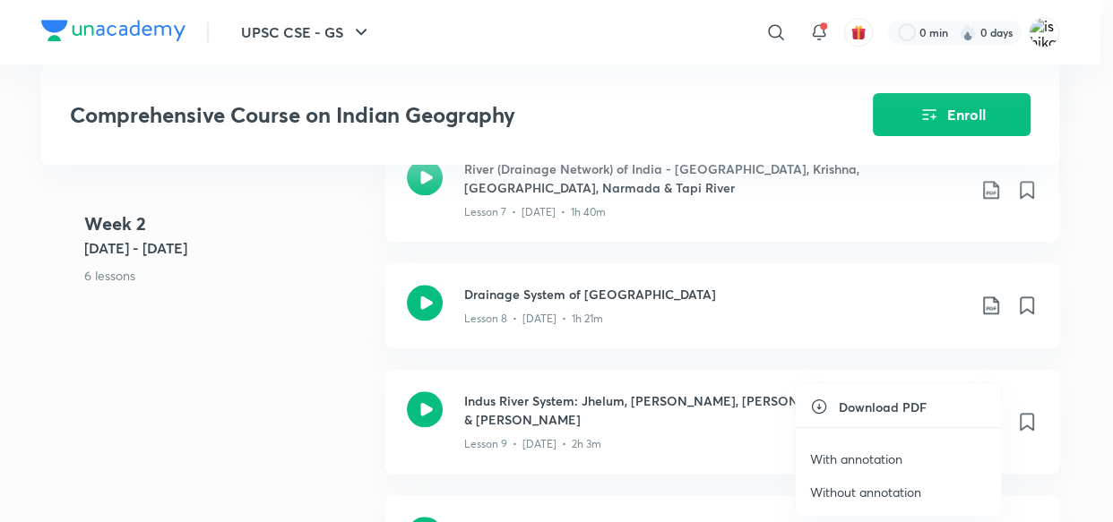
click at [880, 460] on p "With annotation" at bounding box center [856, 459] width 92 height 19
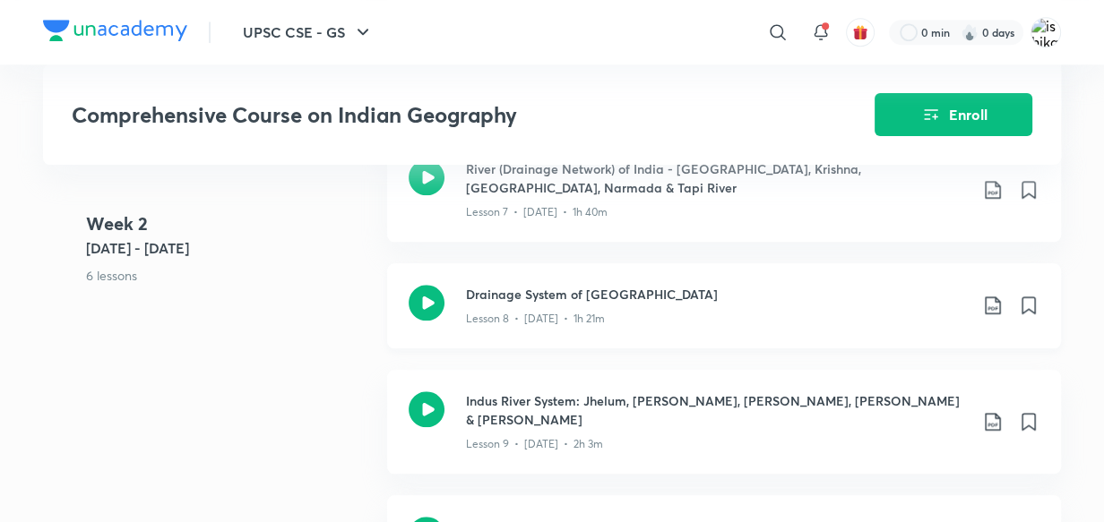
click at [993, 300] on icon at bounding box center [993, 306] width 22 height 22
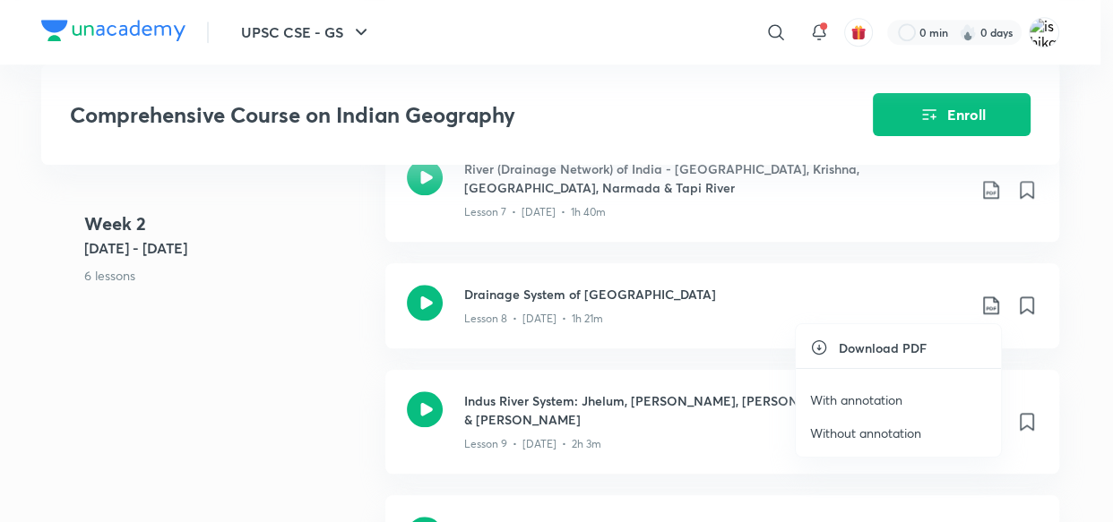
click at [857, 396] on p "With annotation" at bounding box center [856, 400] width 92 height 19
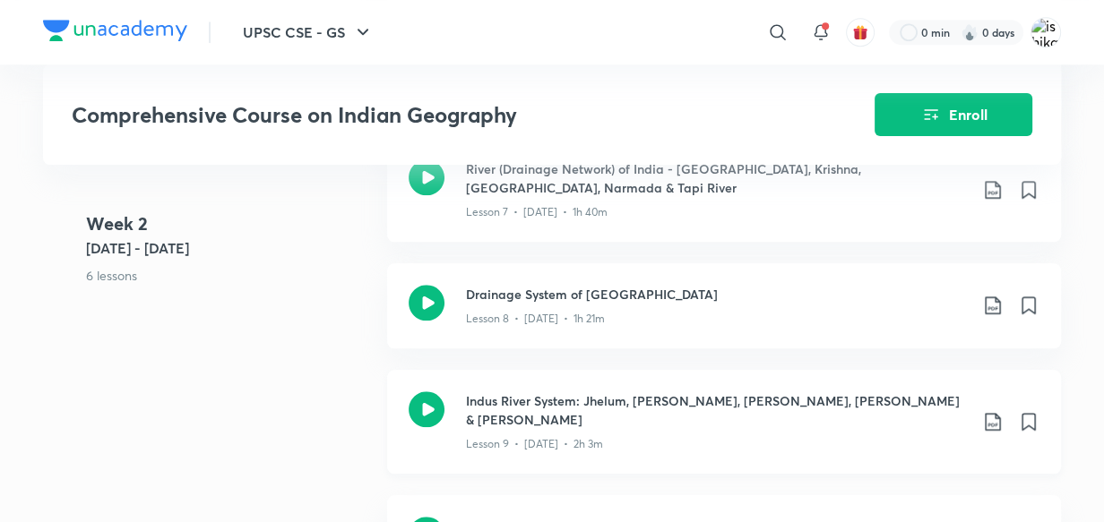
click at [989, 411] on icon at bounding box center [993, 422] width 22 height 22
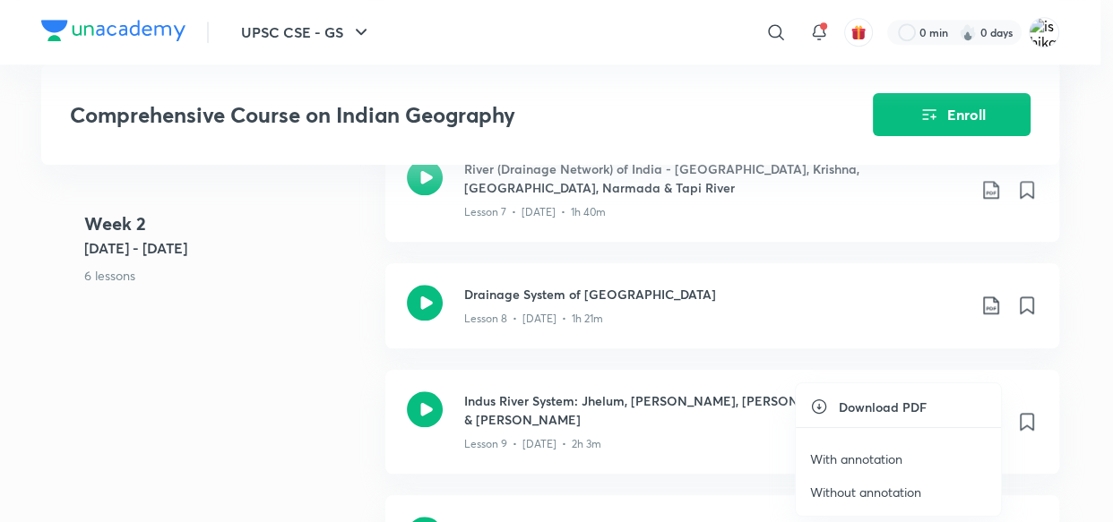
click at [874, 460] on p "With annotation" at bounding box center [856, 459] width 92 height 19
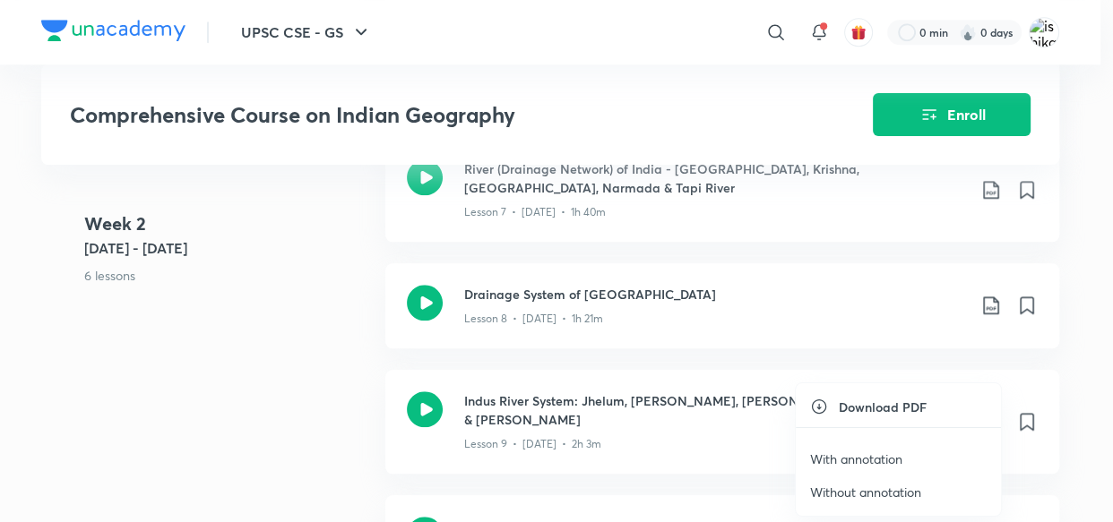
click at [863, 457] on p "With annotation" at bounding box center [856, 459] width 92 height 19
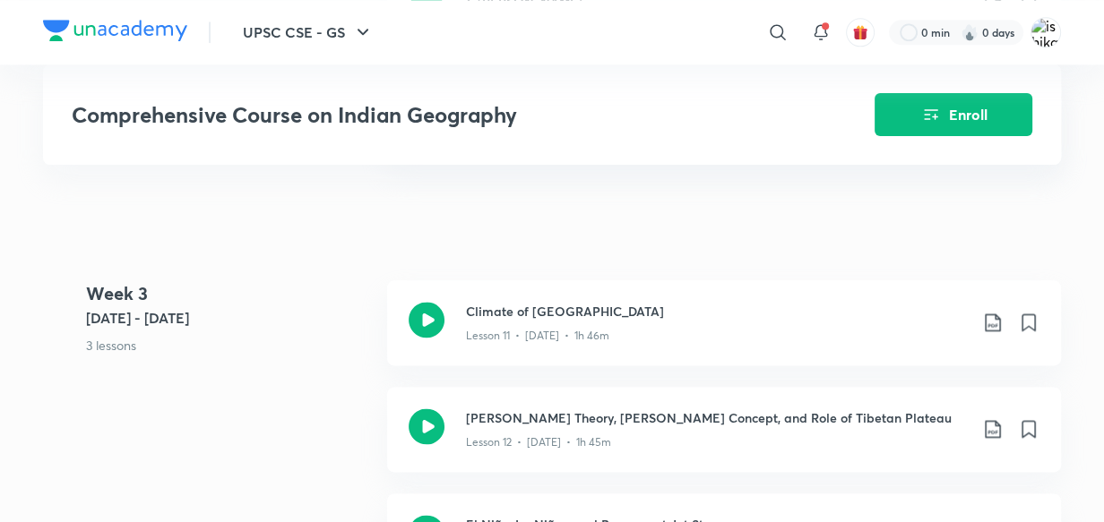
scroll to position [2006, 0]
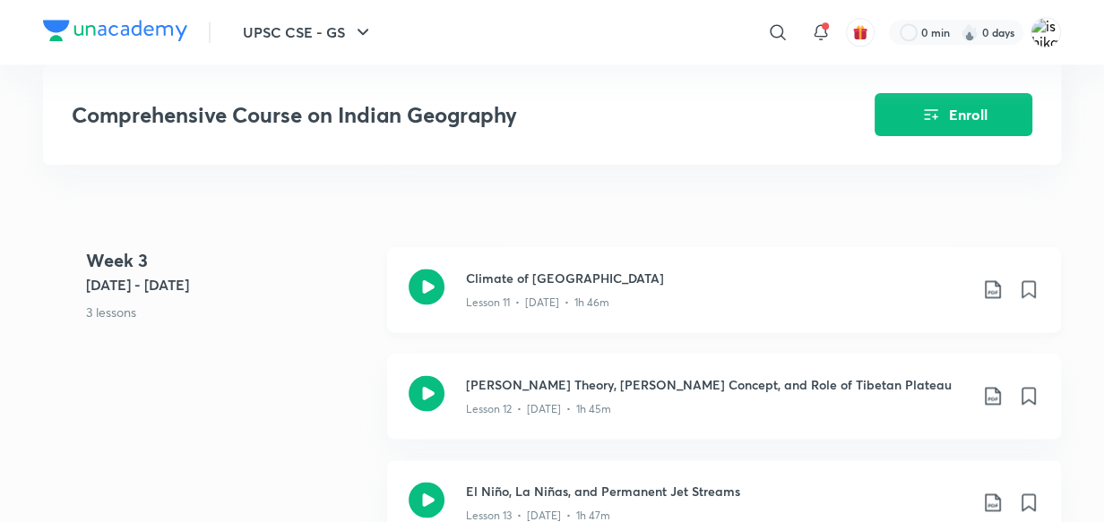
click at [994, 279] on icon at bounding box center [993, 290] width 22 height 22
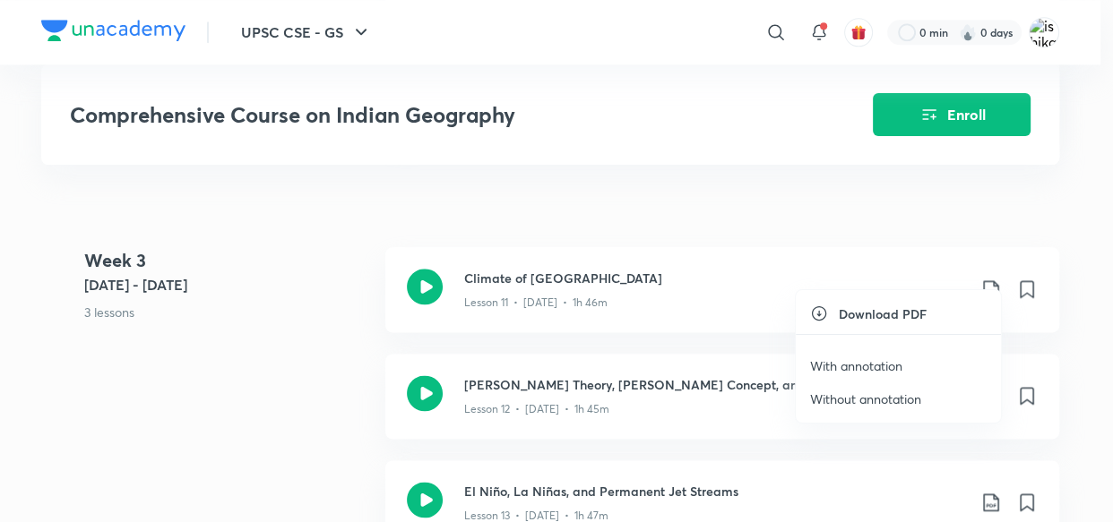
click at [843, 359] on p "With annotation" at bounding box center [856, 366] width 92 height 19
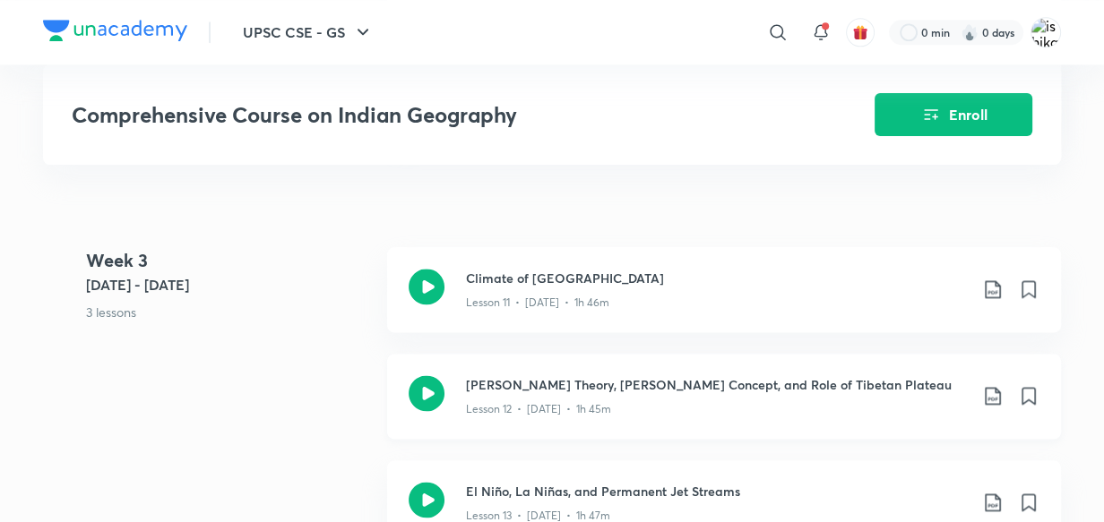
click at [1000, 385] on icon at bounding box center [993, 396] width 22 height 22
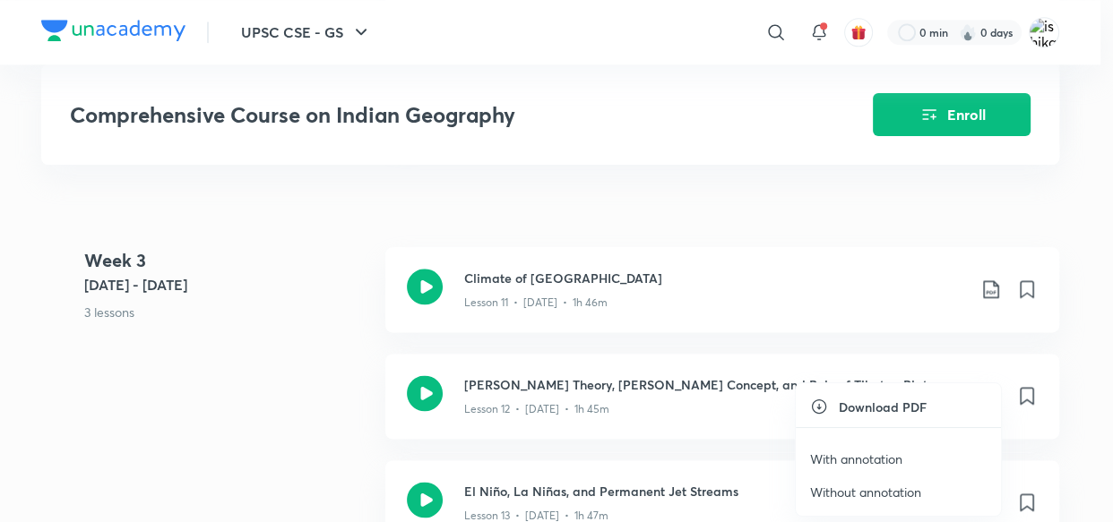
click at [882, 459] on p "With annotation" at bounding box center [856, 459] width 92 height 19
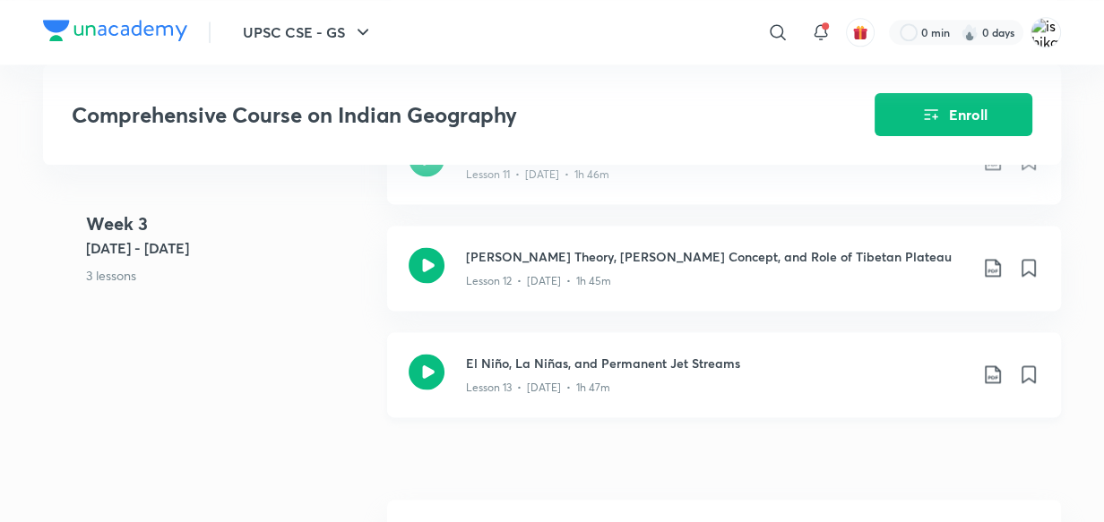
scroll to position [2136, 0]
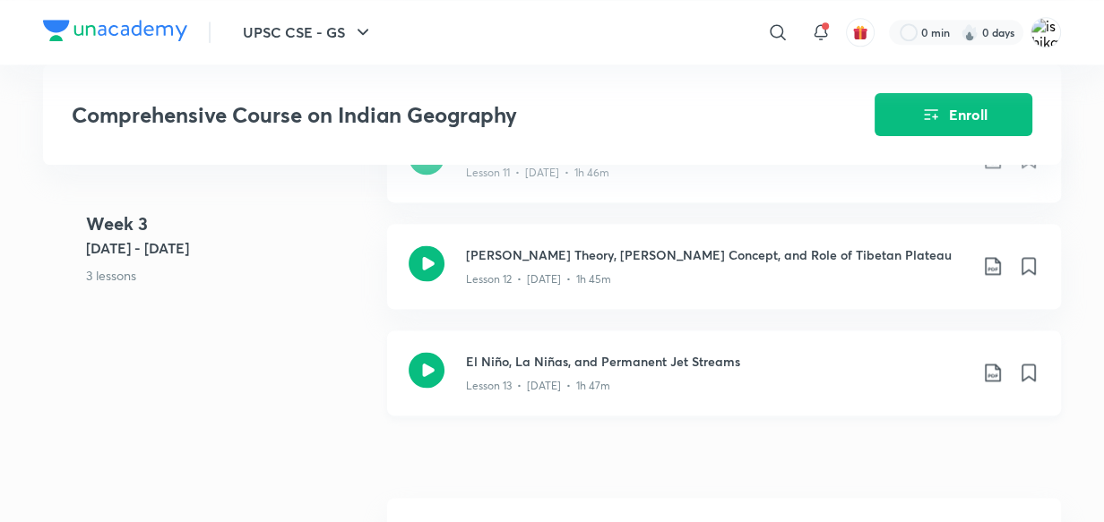
click at [985, 362] on icon at bounding box center [993, 373] width 22 height 22
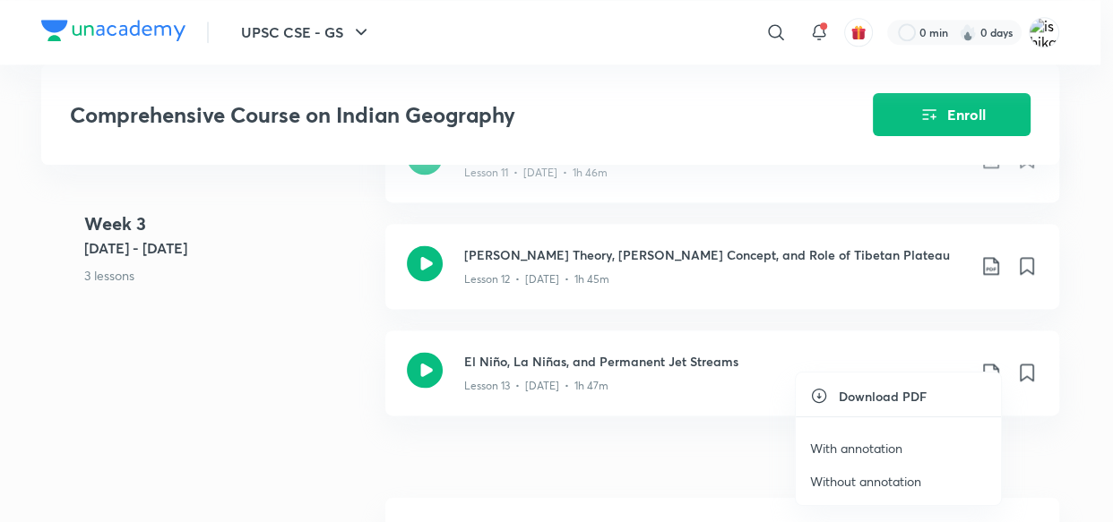
click at [867, 450] on p "With annotation" at bounding box center [856, 448] width 92 height 19
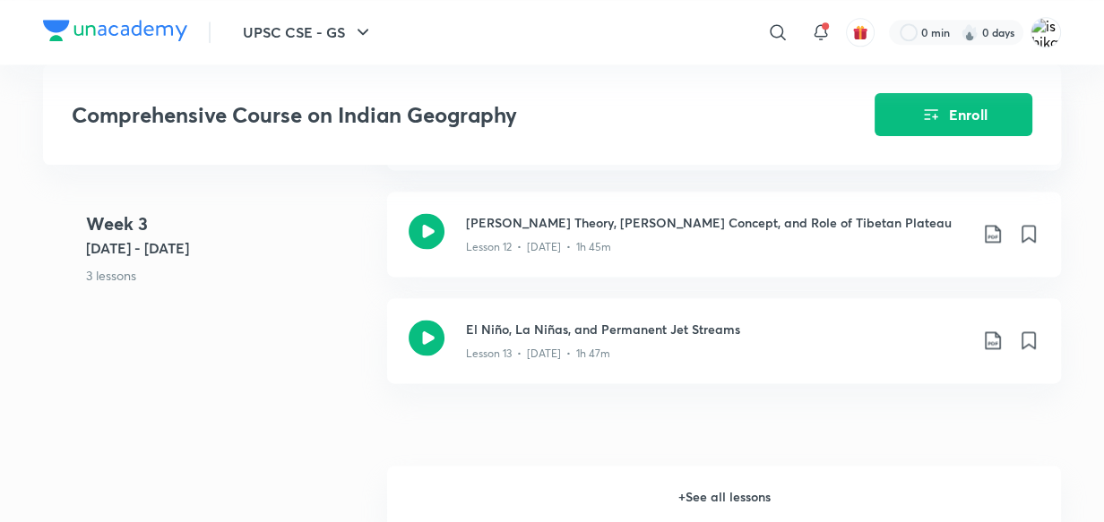
scroll to position [2233, 0]
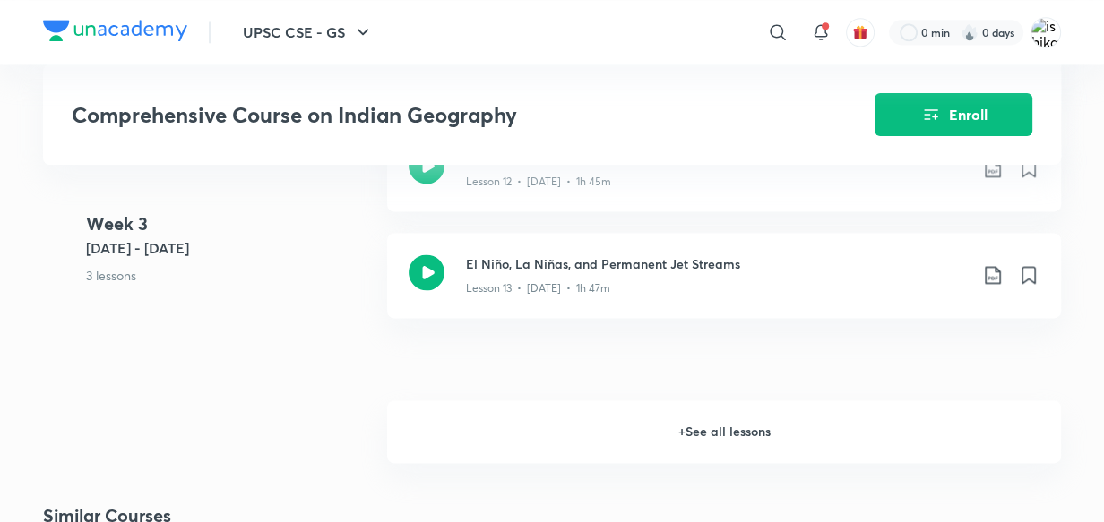
click at [725, 407] on h6 "+ See all lessons" at bounding box center [724, 431] width 674 height 63
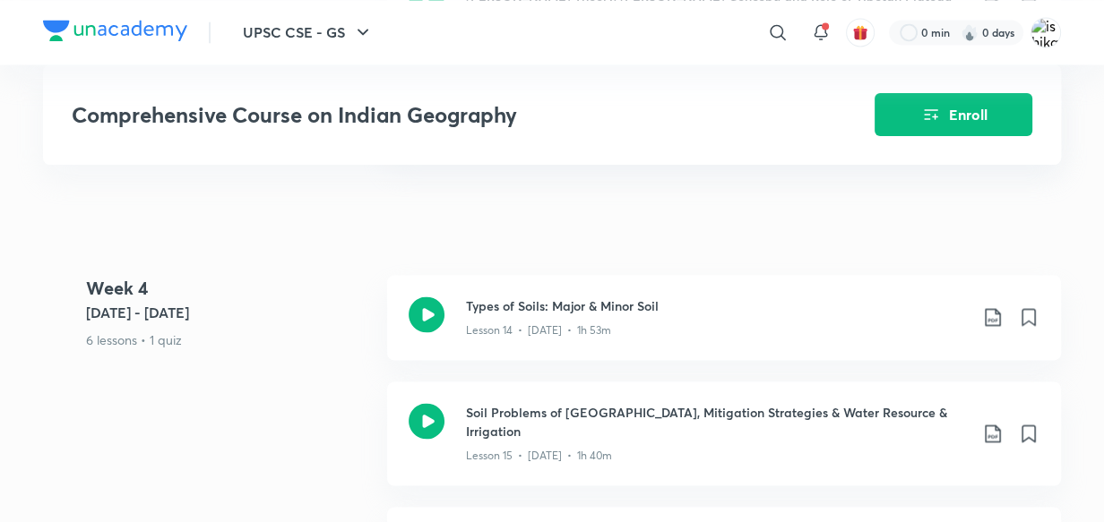
scroll to position [2396, 0]
click at [985, 305] on icon at bounding box center [993, 316] width 22 height 22
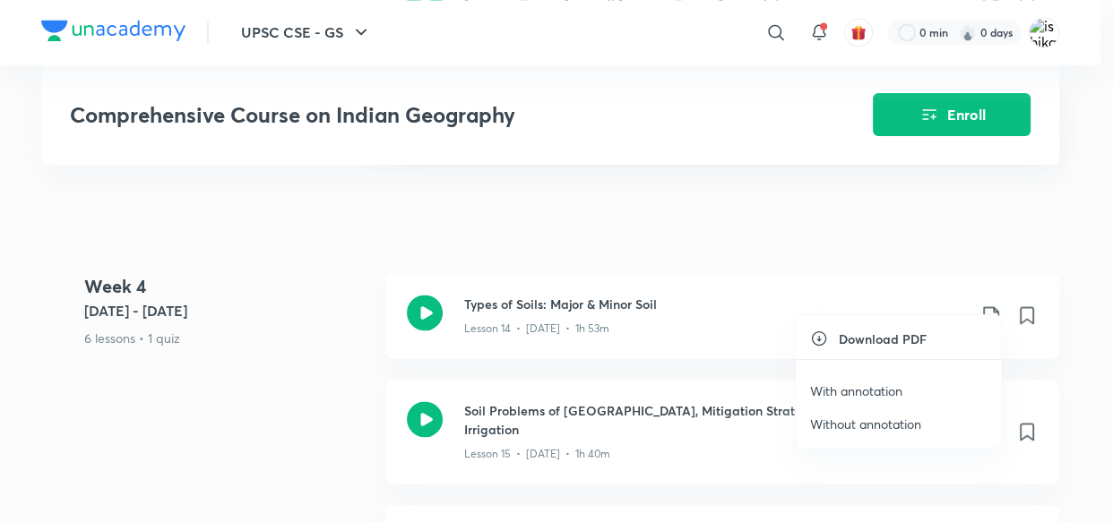
click at [859, 388] on p "With annotation" at bounding box center [856, 391] width 92 height 19
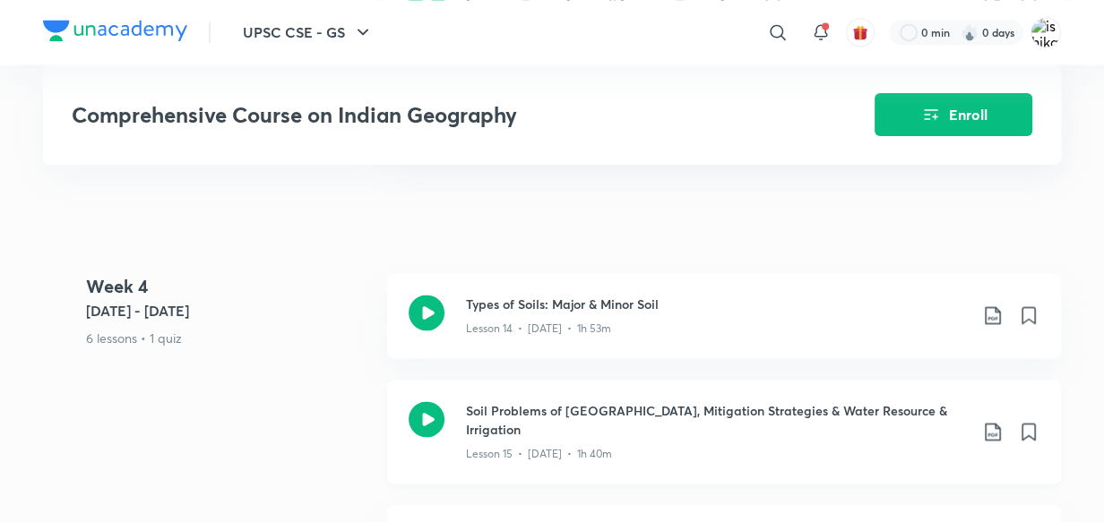
click at [989, 421] on icon at bounding box center [993, 432] width 22 height 22
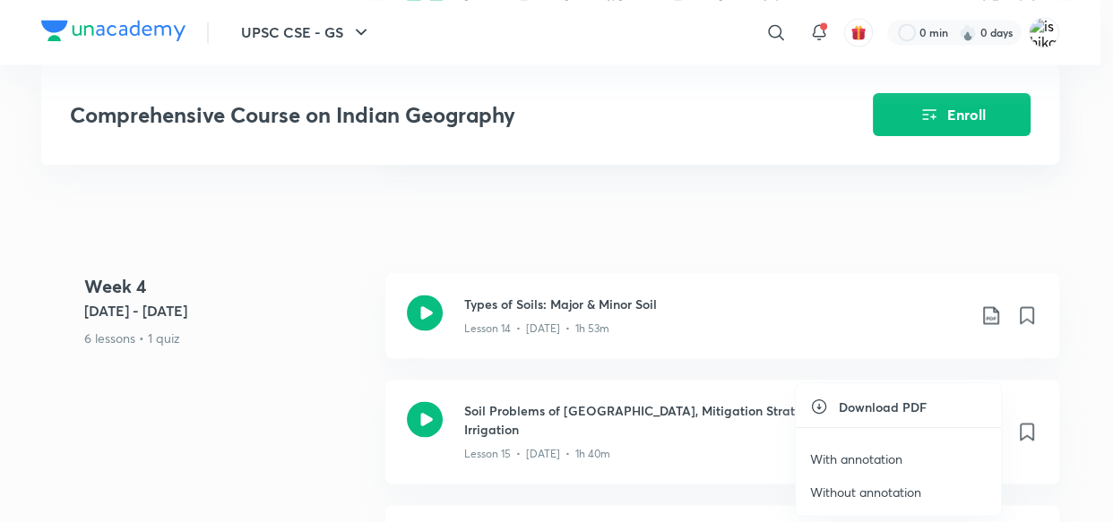
click at [877, 458] on p "With annotation" at bounding box center [856, 459] width 92 height 19
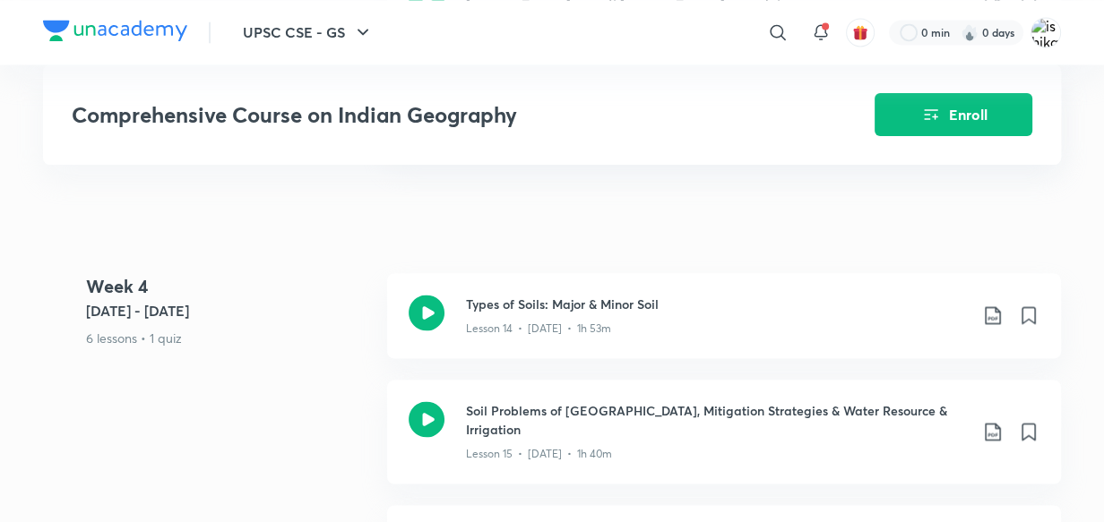
click at [877, 458] on link "Soil Problems of [GEOGRAPHIC_DATA], Mitigation Strategies & Water Resource & Ir…" at bounding box center [724, 442] width 674 height 125
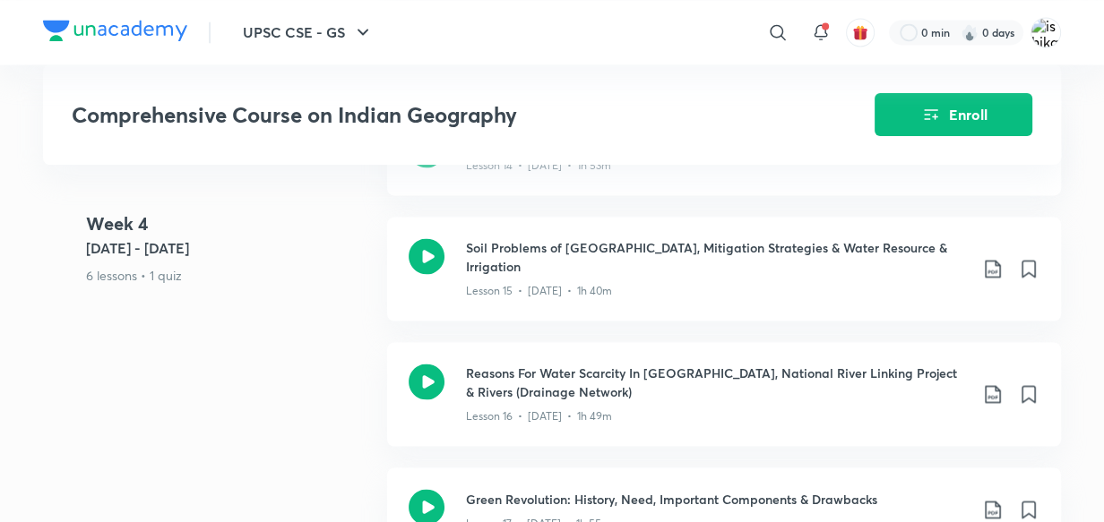
scroll to position [2592, 0]
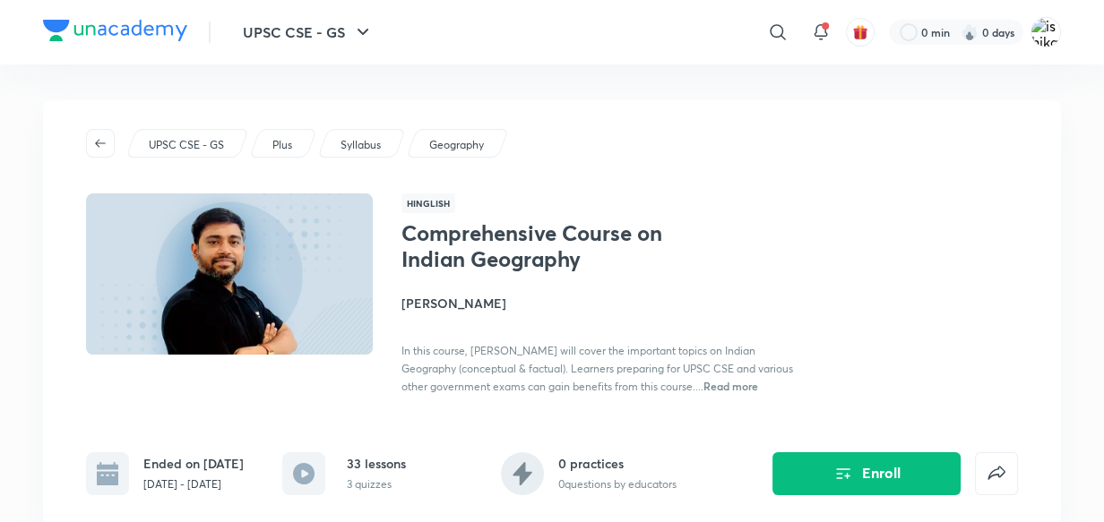
drag, startPoint x: 592, startPoint y: 168, endPoint x: 876, endPoint y: 105, distance: 291.0
click at [592, 168] on div "UPSC CSE - GS Plus Syllabus Geography Hinglish Comprehensive Course on Indian G…" at bounding box center [552, 312] width 1018 height 424
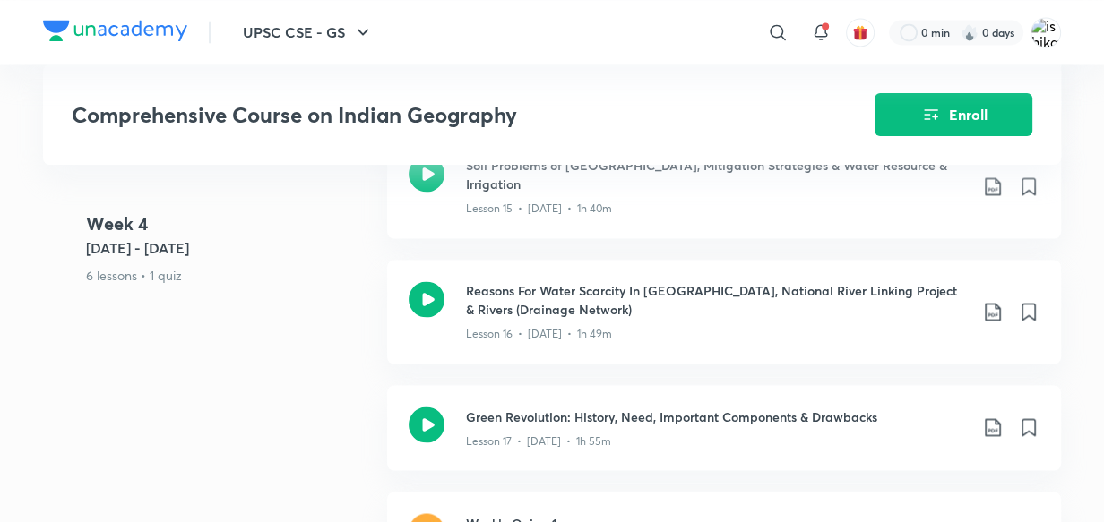
scroll to position [2674, 0]
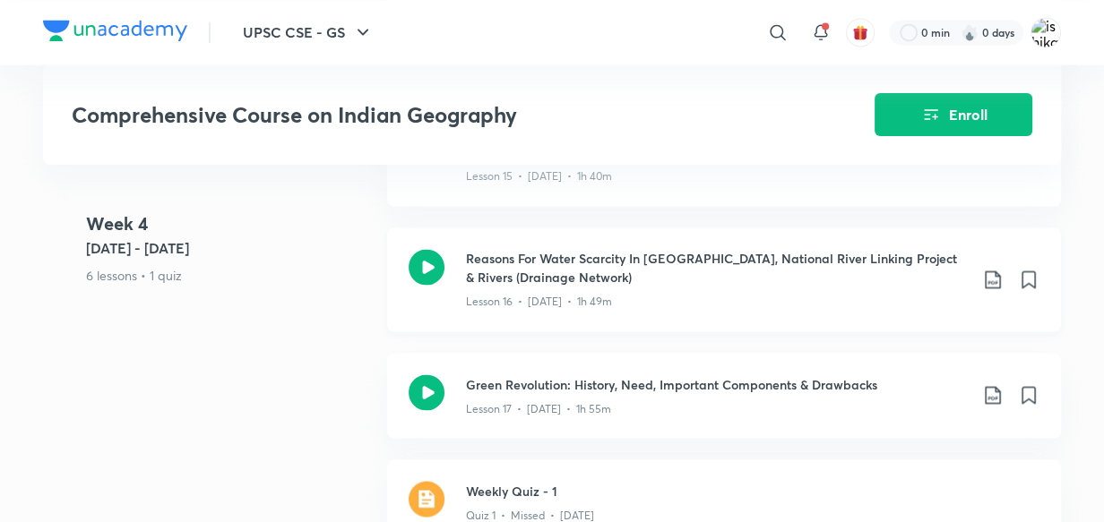
click at [987, 269] on icon at bounding box center [993, 280] width 22 height 22
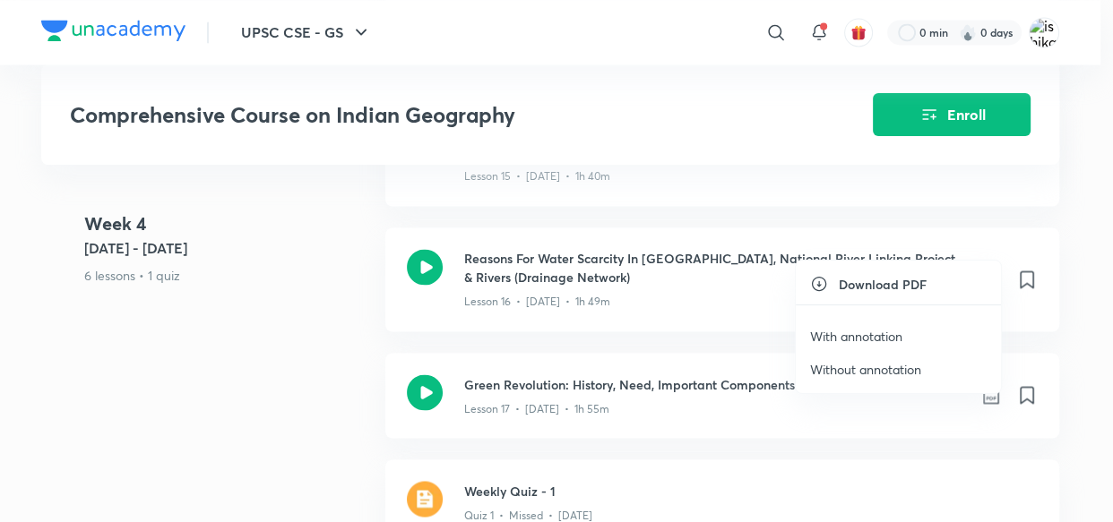
click at [888, 340] on p "With annotation" at bounding box center [856, 336] width 92 height 19
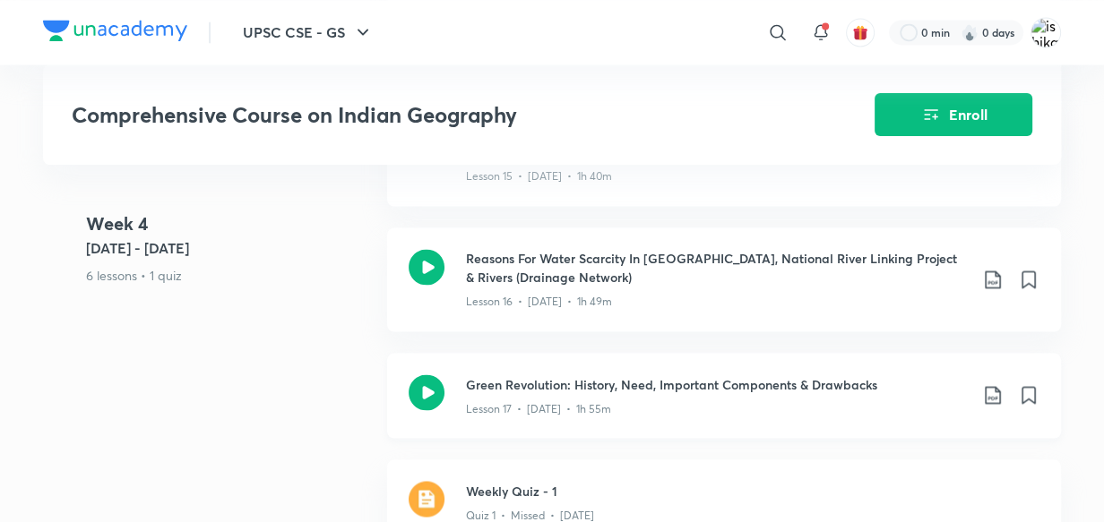
click at [989, 386] on icon at bounding box center [992, 395] width 15 height 18
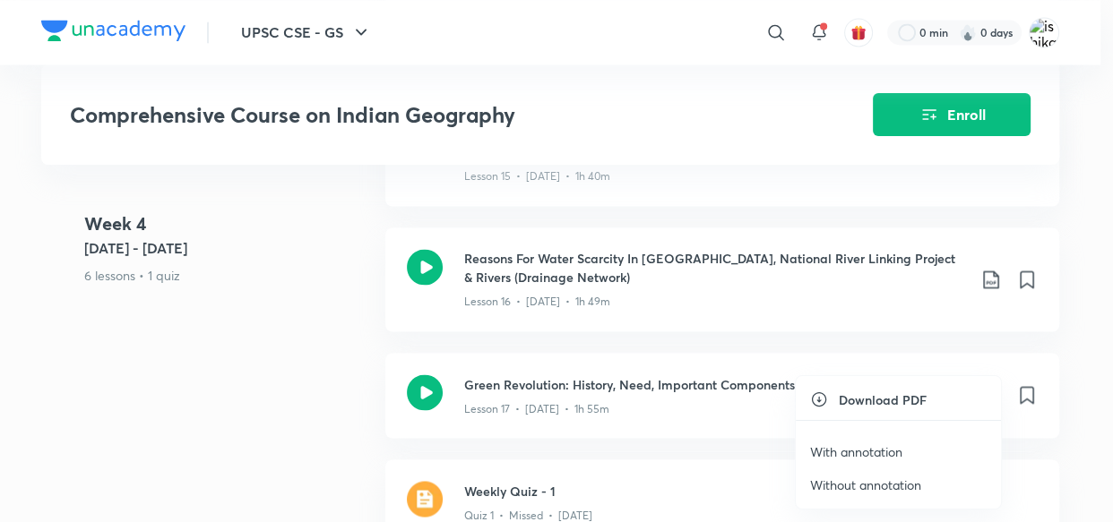
click at [877, 451] on p "With annotation" at bounding box center [856, 452] width 92 height 19
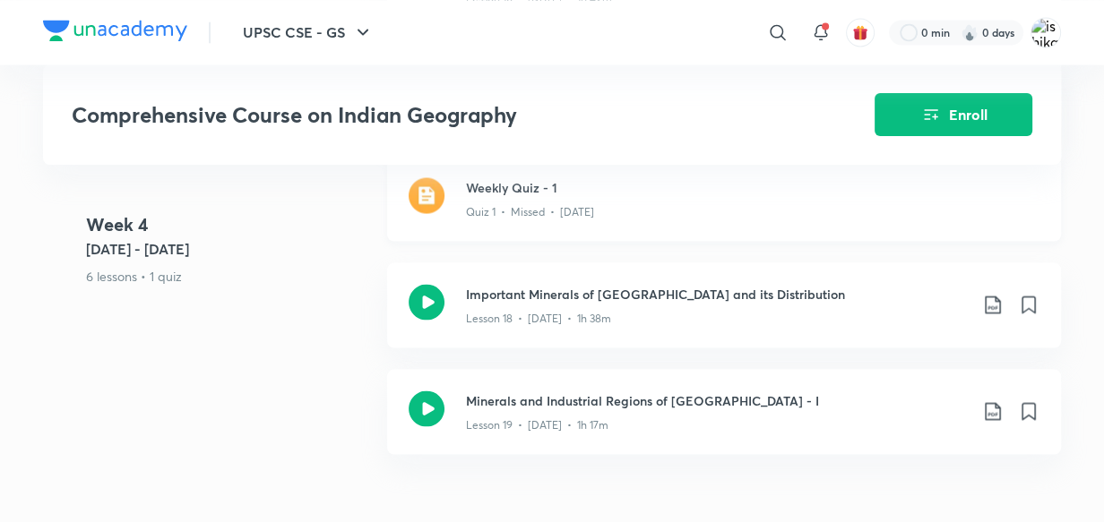
scroll to position [3000, 0]
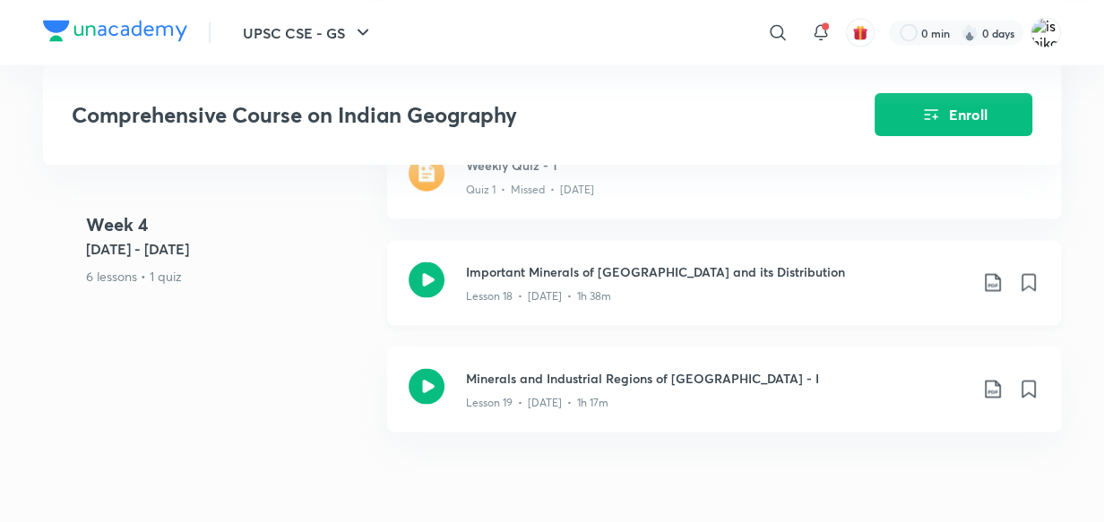
click at [985, 273] on icon at bounding box center [992, 282] width 15 height 18
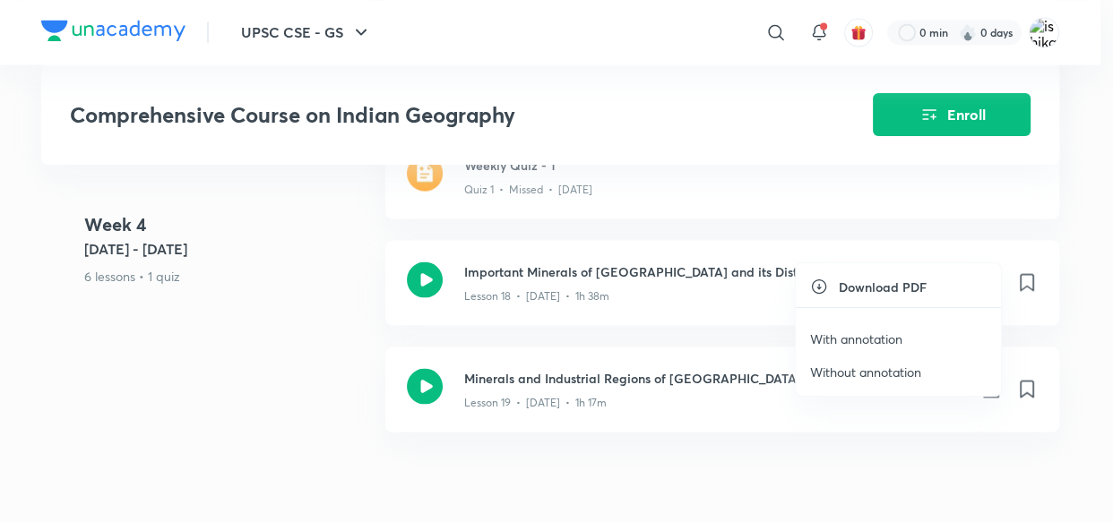
click at [873, 340] on p "With annotation" at bounding box center [856, 339] width 92 height 19
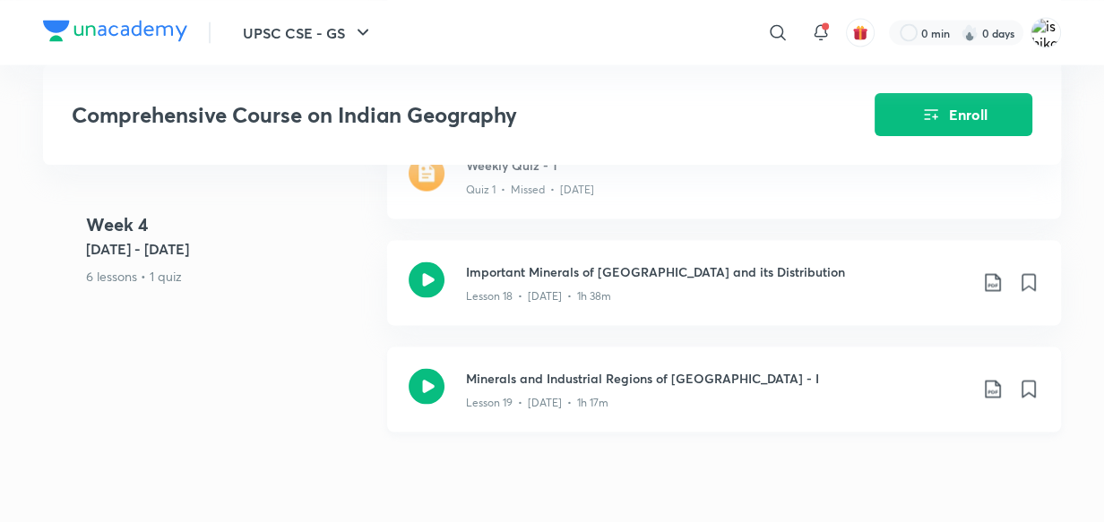
click at [995, 378] on icon at bounding box center [993, 389] width 22 height 22
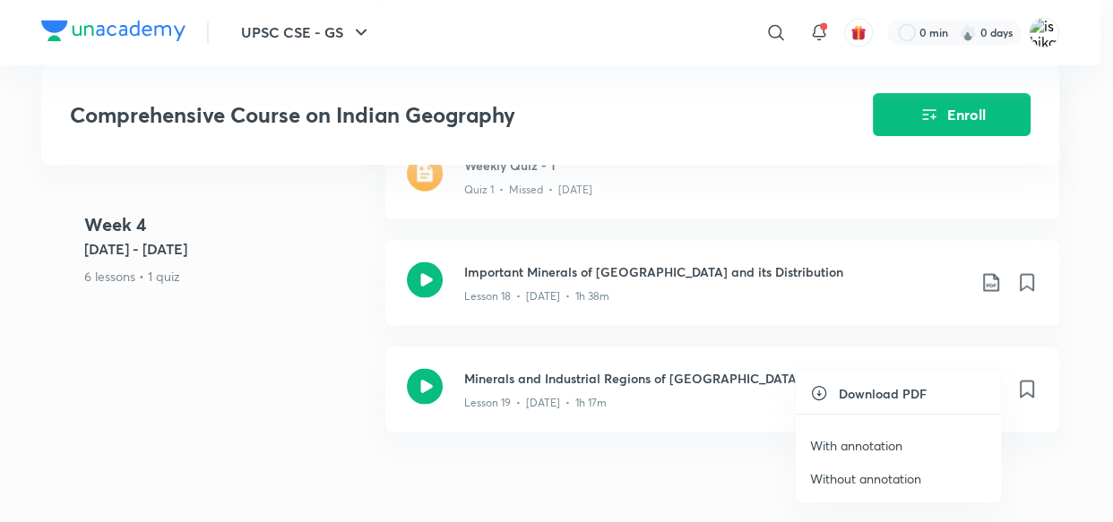
click at [865, 446] on p "With annotation" at bounding box center [856, 445] width 92 height 19
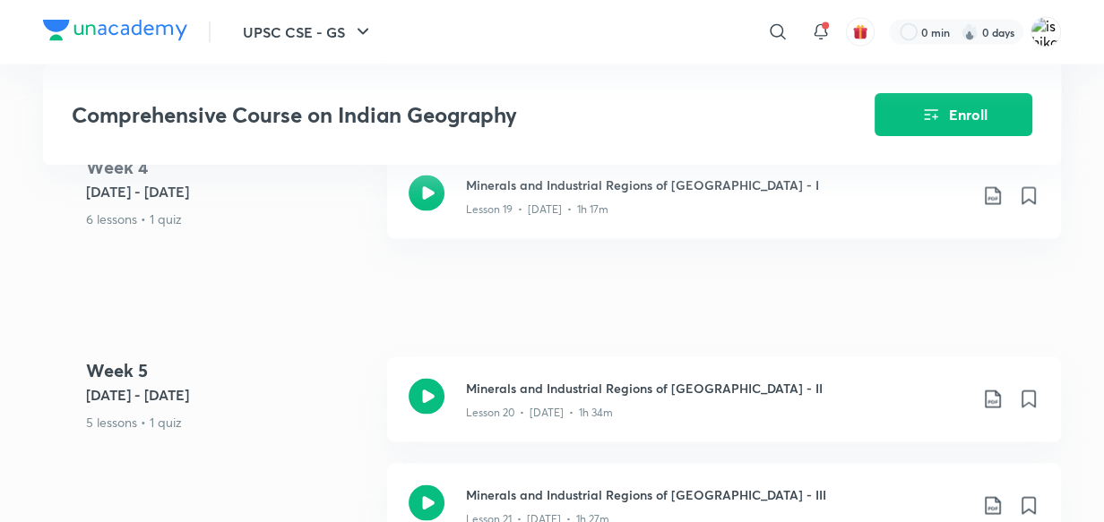
scroll to position [3261, 0]
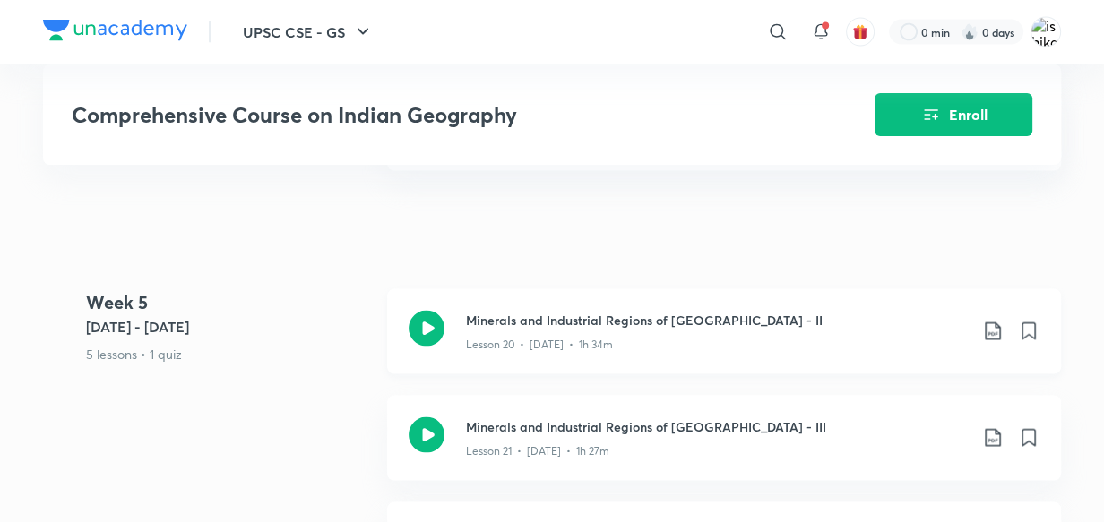
click at [994, 323] on icon at bounding box center [992, 332] width 15 height 18
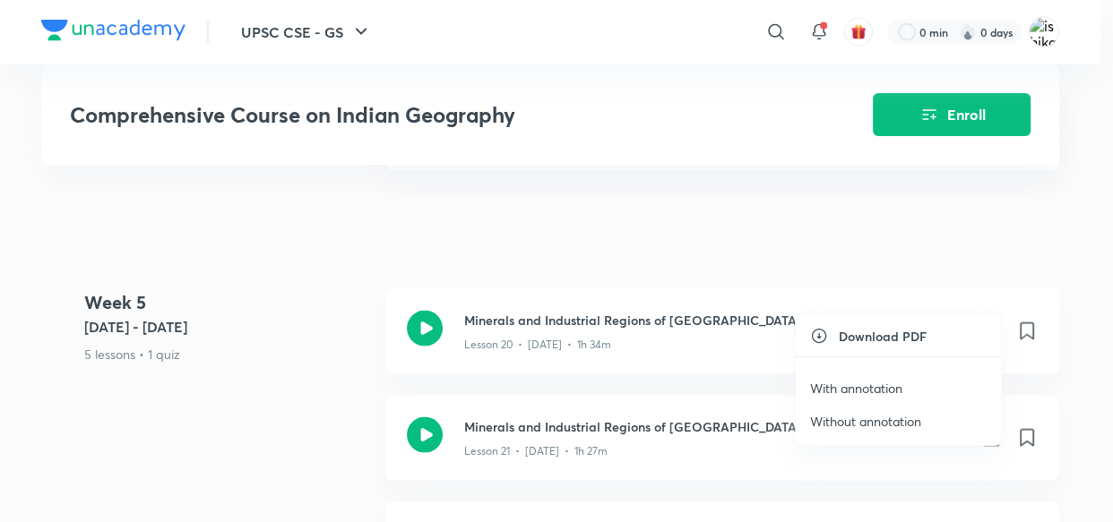
click at [876, 387] on p "With annotation" at bounding box center [856, 388] width 92 height 19
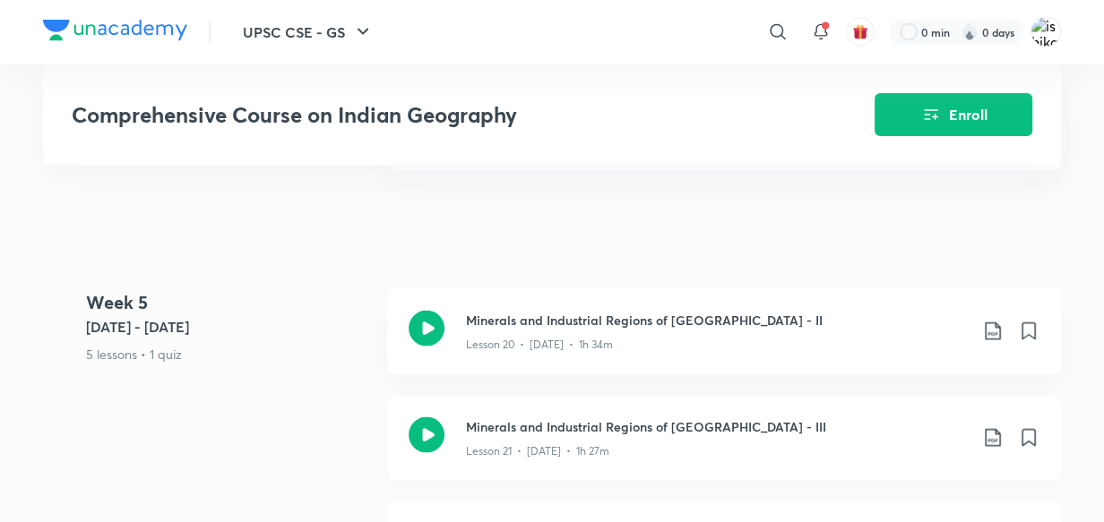
click at [992, 427] on icon at bounding box center [993, 438] width 22 height 22
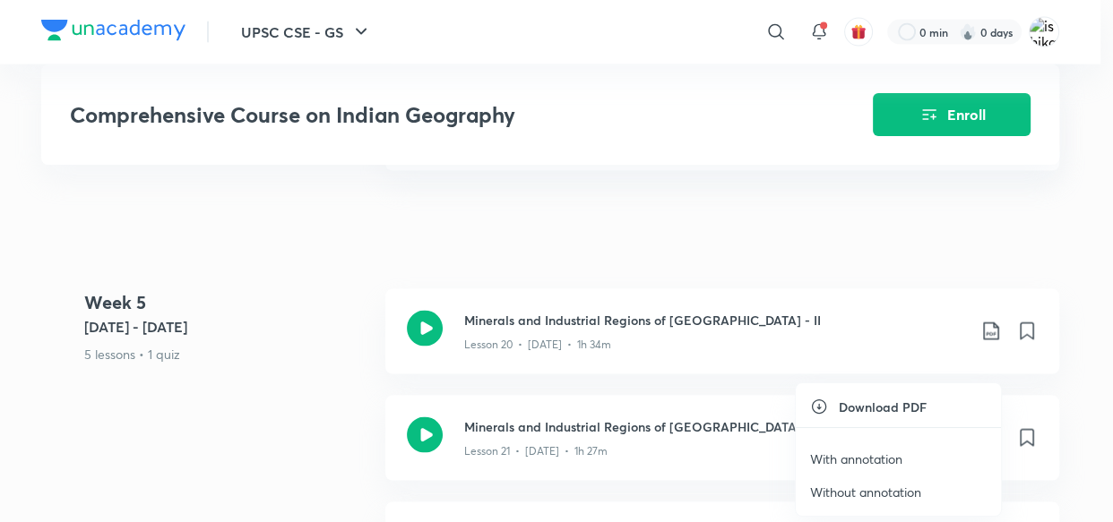
click at [866, 460] on p "With annotation" at bounding box center [856, 459] width 92 height 19
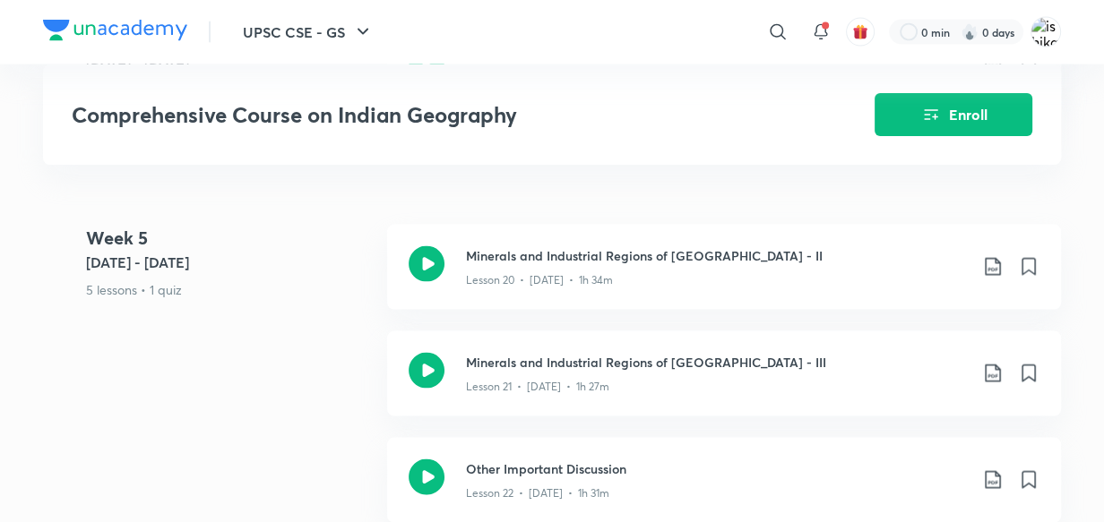
scroll to position [3359, 0]
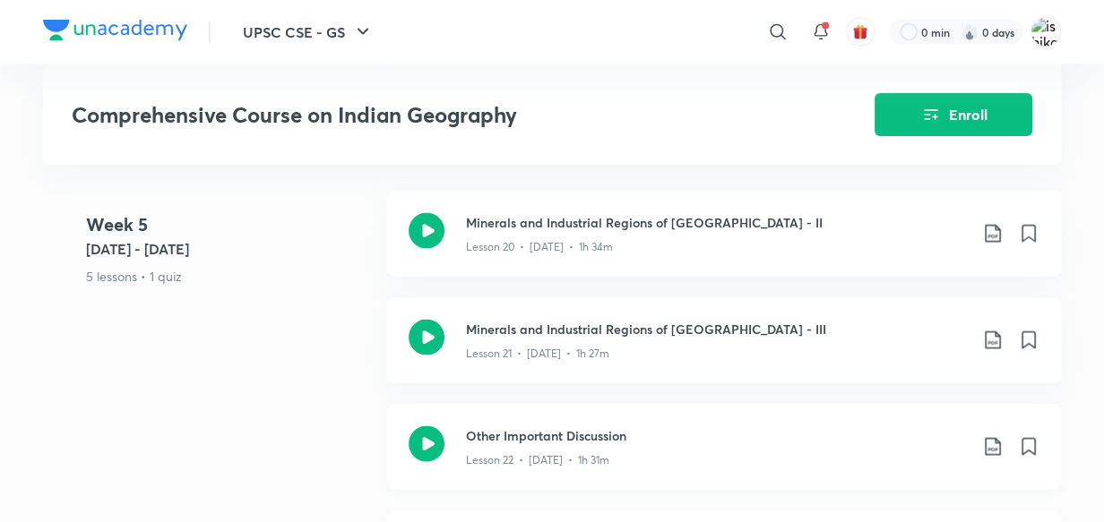
click at [988, 436] on icon at bounding box center [993, 447] width 22 height 22
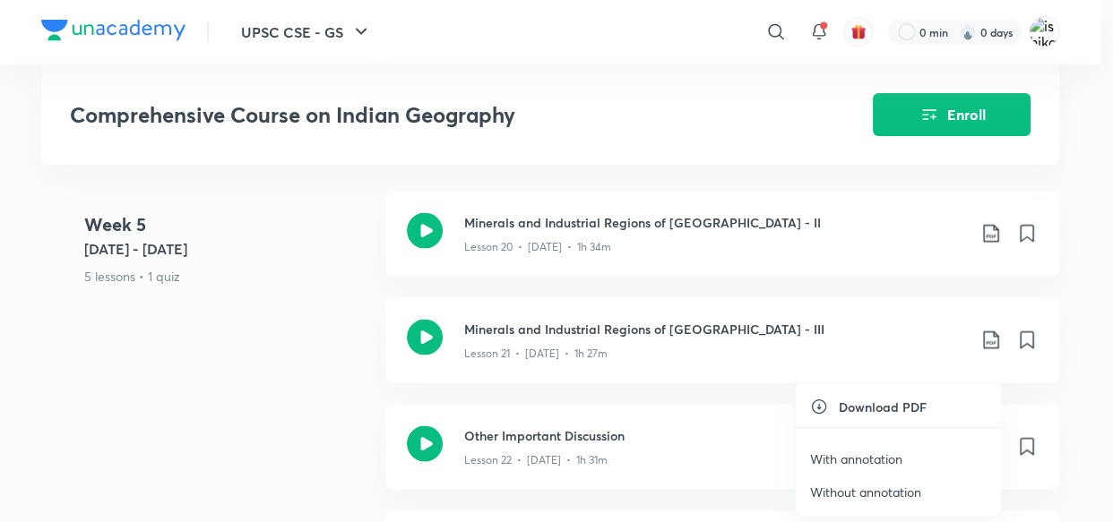
click at [850, 460] on p "With annotation" at bounding box center [856, 459] width 92 height 19
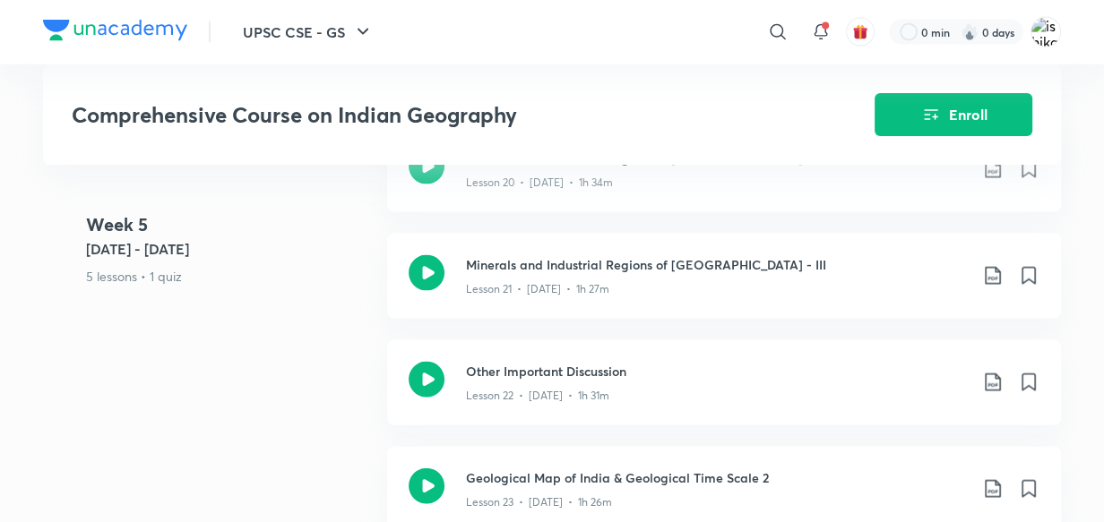
scroll to position [3456, 0]
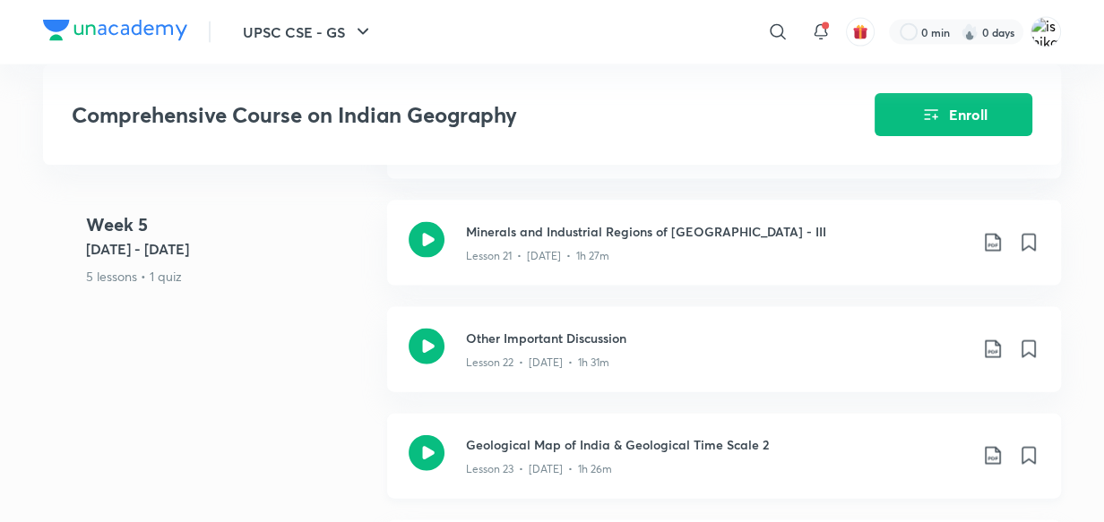
click at [990, 445] on icon at bounding box center [993, 456] width 22 height 22
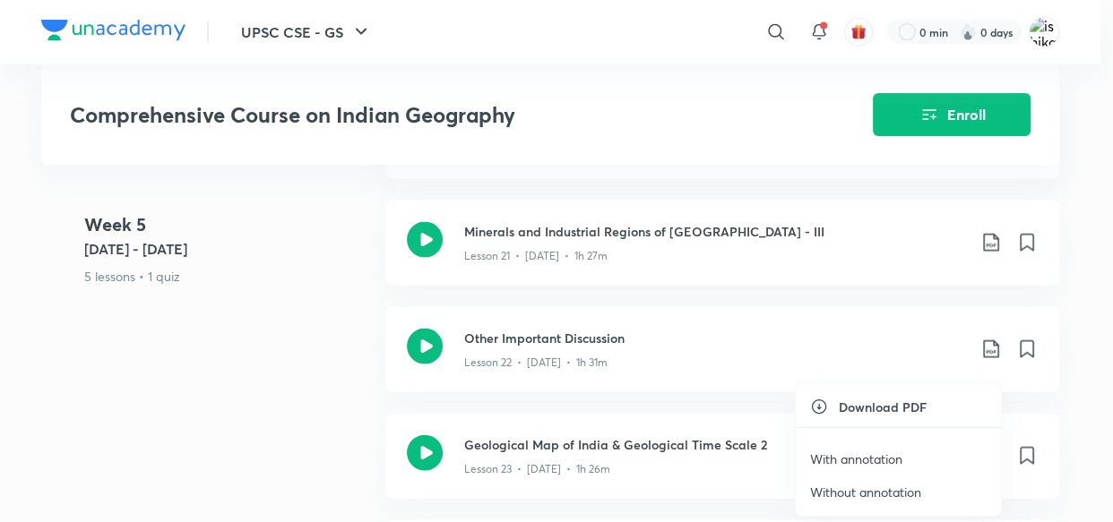
click at [863, 456] on p "With annotation" at bounding box center [856, 459] width 92 height 19
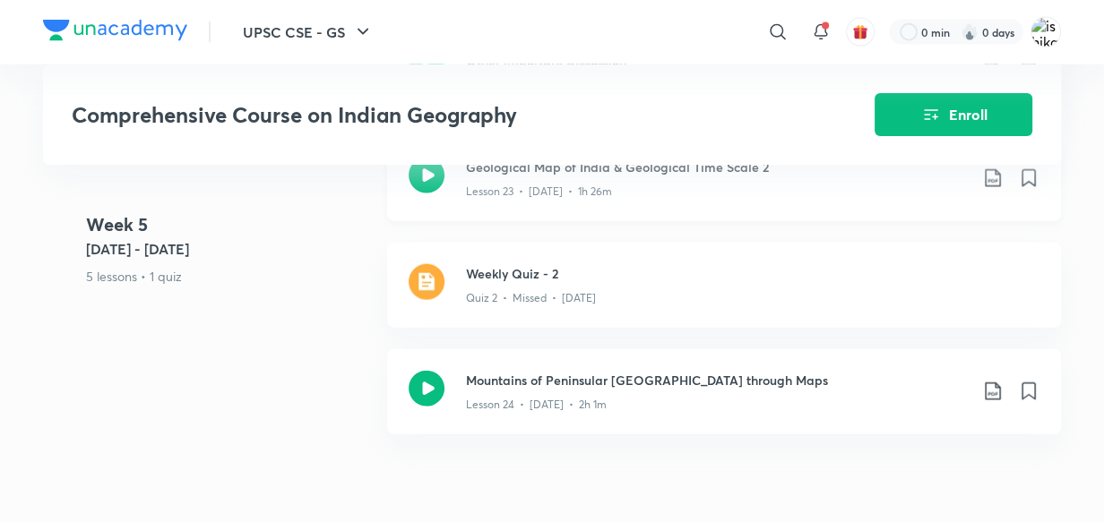
scroll to position [3749, 0]
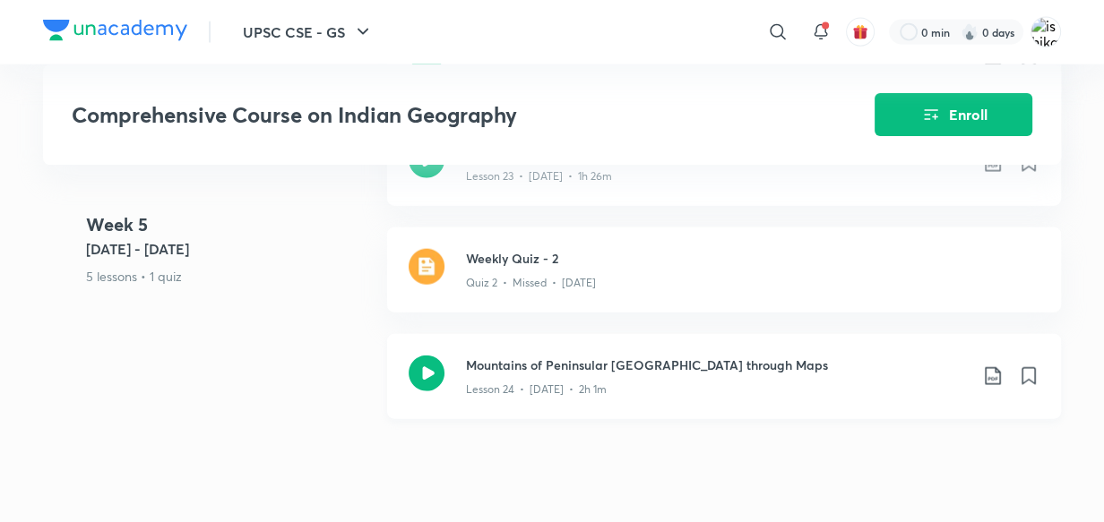
click at [989, 366] on icon at bounding box center [993, 377] width 22 height 22
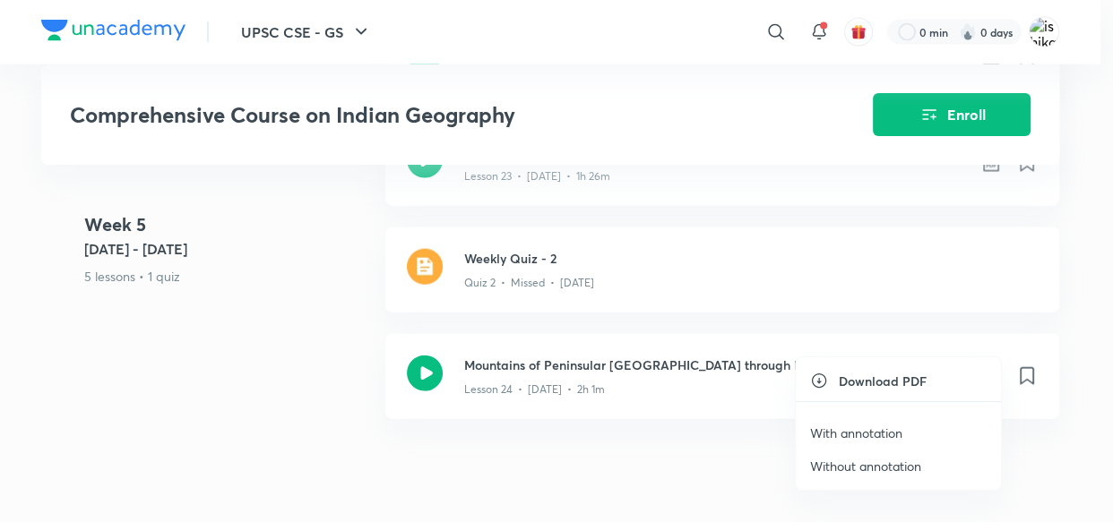
click at [878, 432] on p "With annotation" at bounding box center [856, 433] width 92 height 19
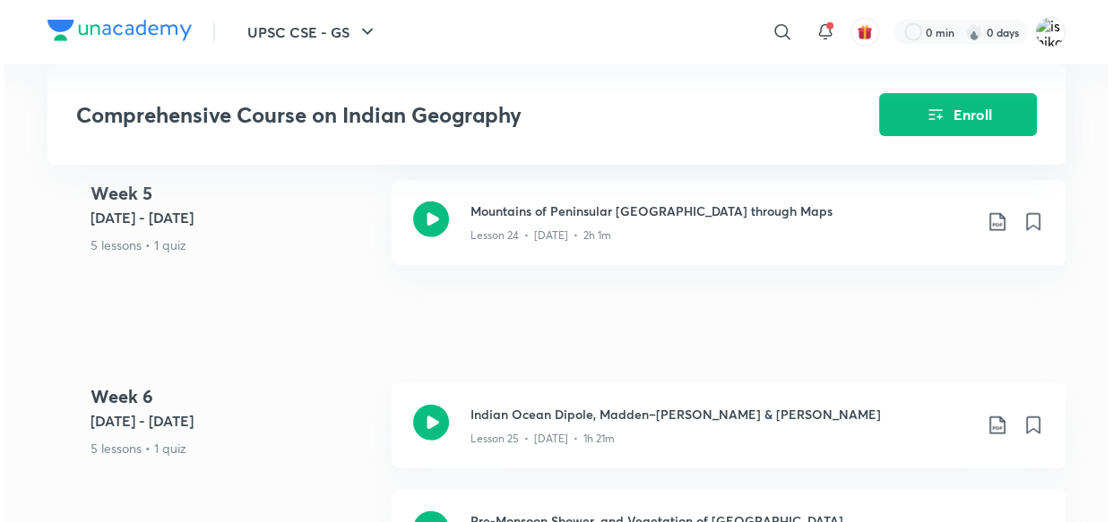
scroll to position [3912, 0]
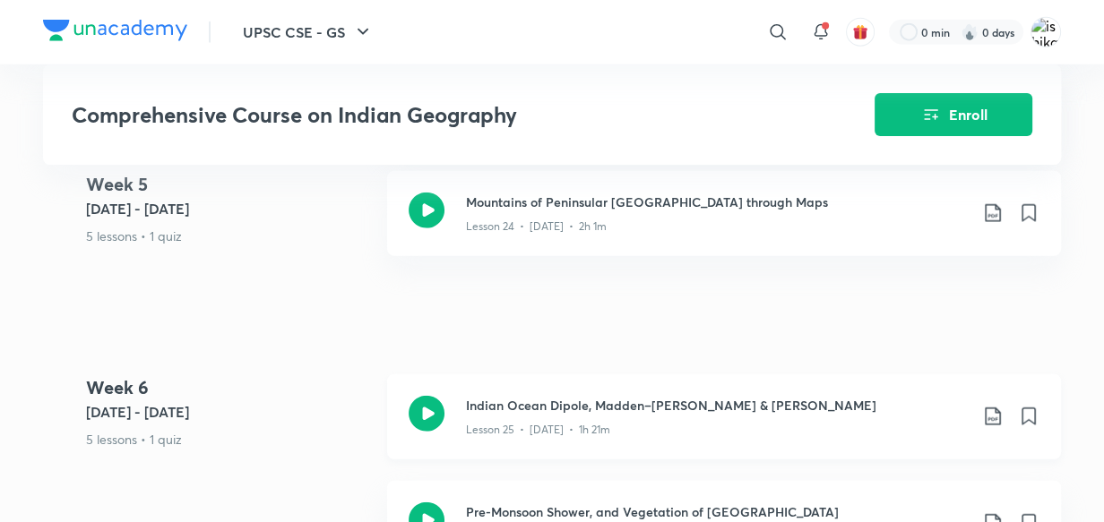
click at [990, 406] on icon at bounding box center [993, 417] width 22 height 22
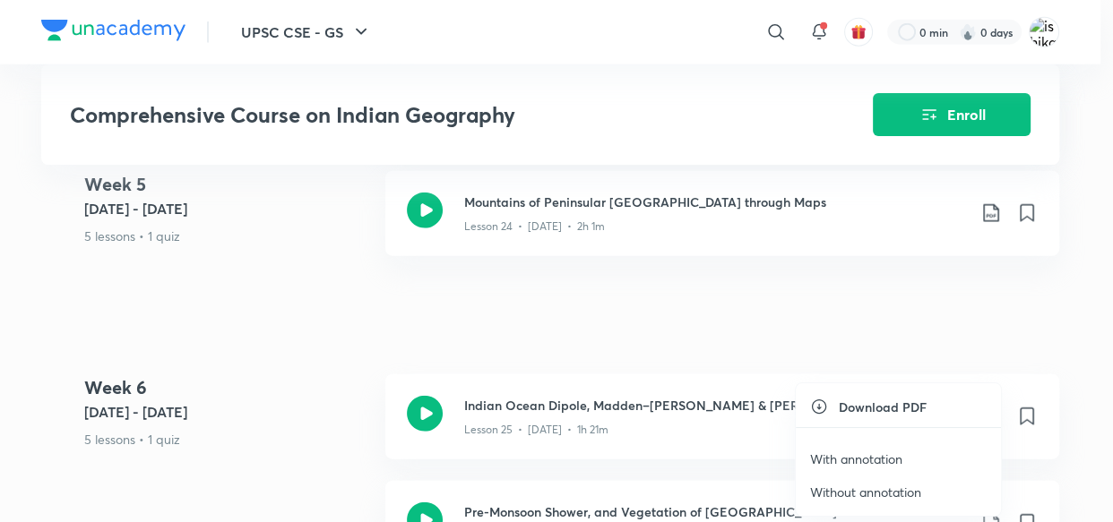
click at [865, 456] on p "With annotation" at bounding box center [856, 459] width 92 height 19
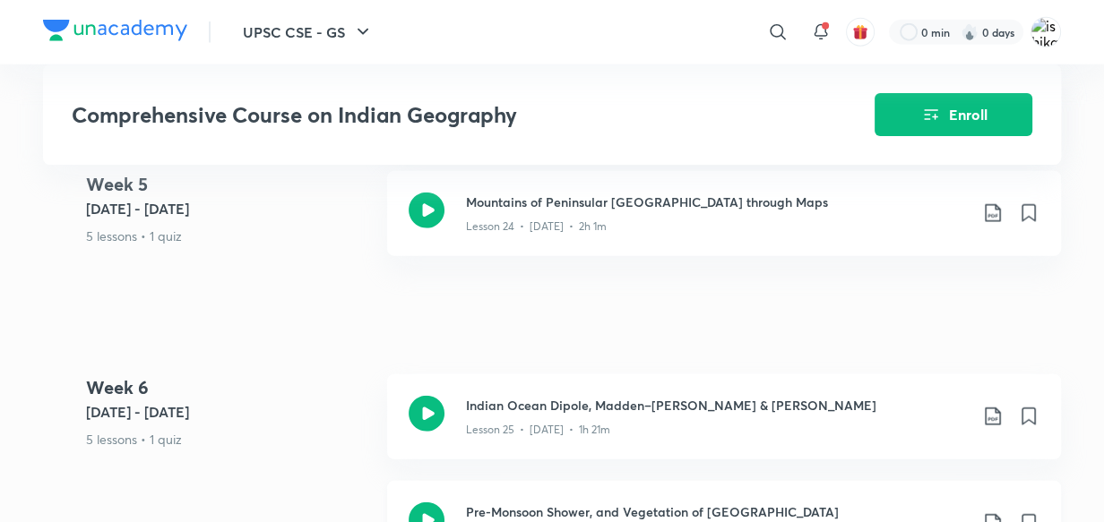
click at [994, 512] on icon at bounding box center [993, 523] width 22 height 22
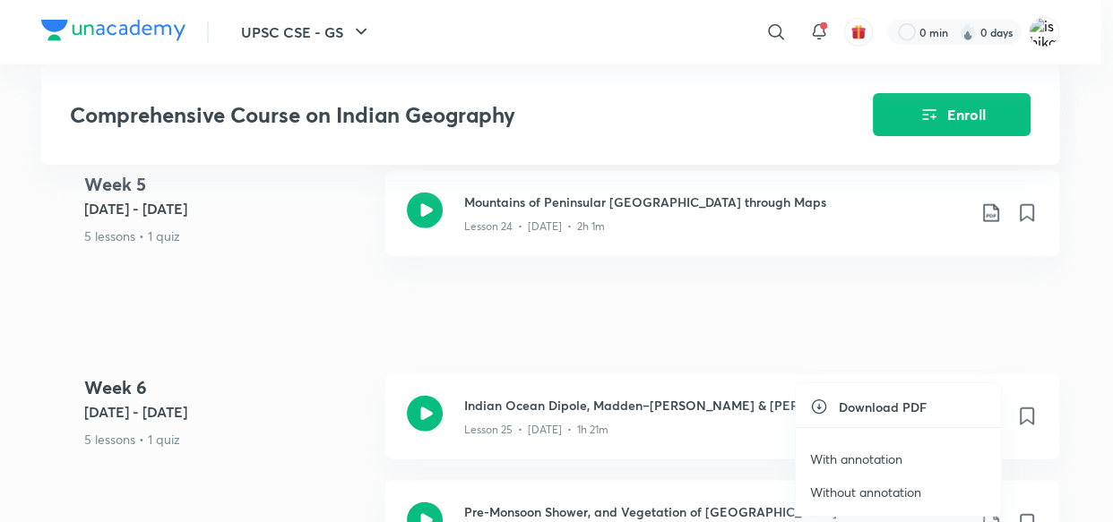
click at [854, 456] on p "With annotation" at bounding box center [856, 459] width 92 height 19
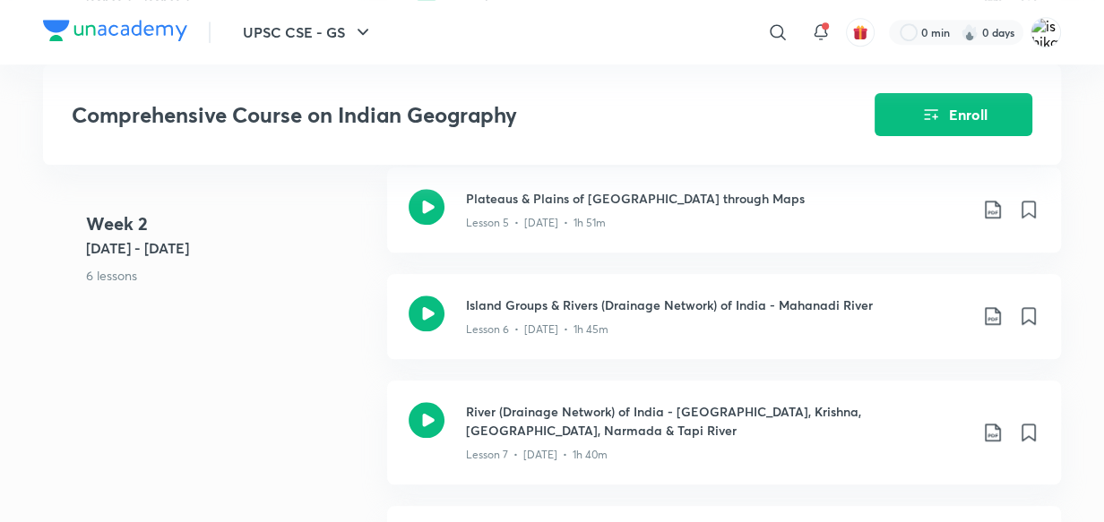
scroll to position [856, 0]
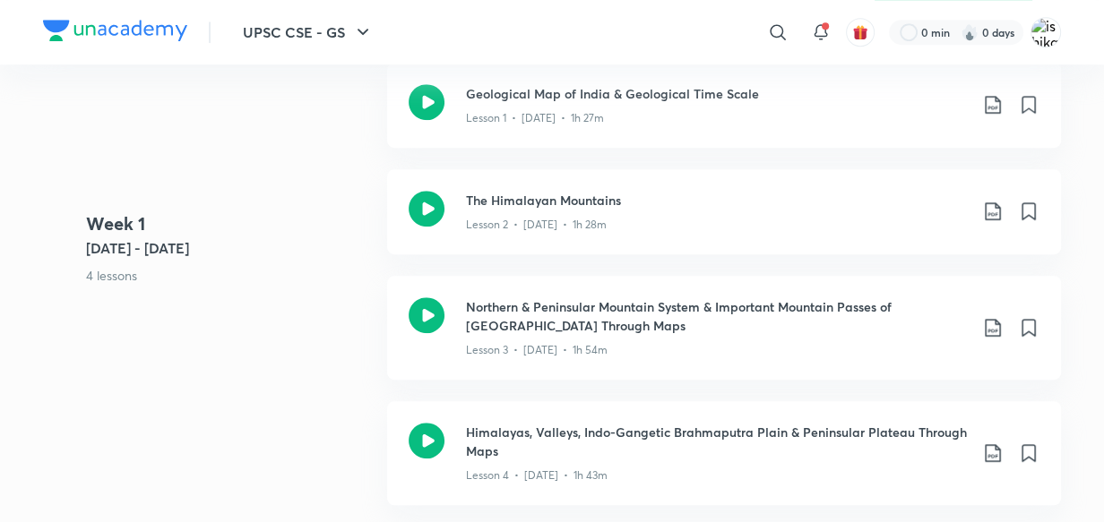
scroll to position [110, 0]
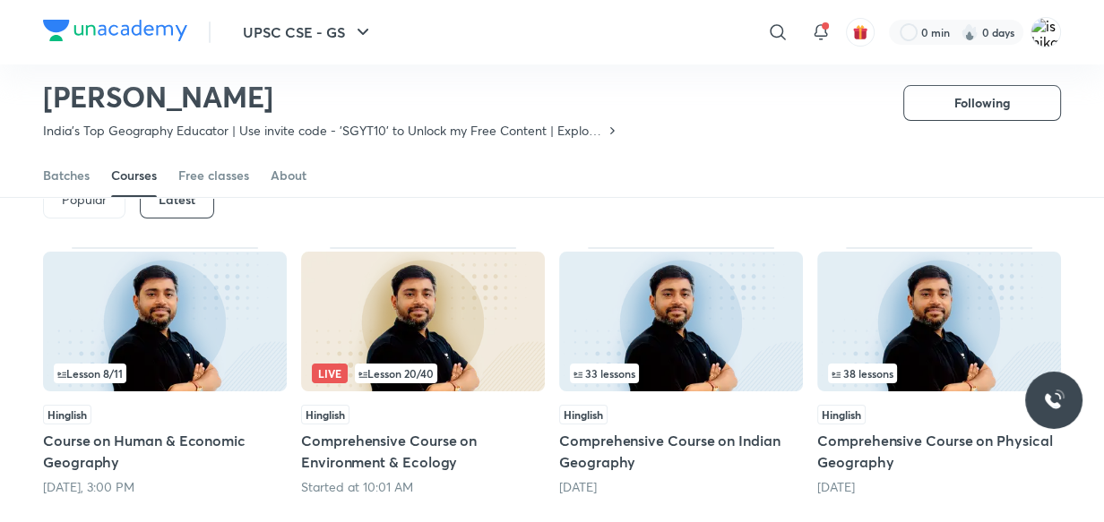
scroll to position [78, 0]
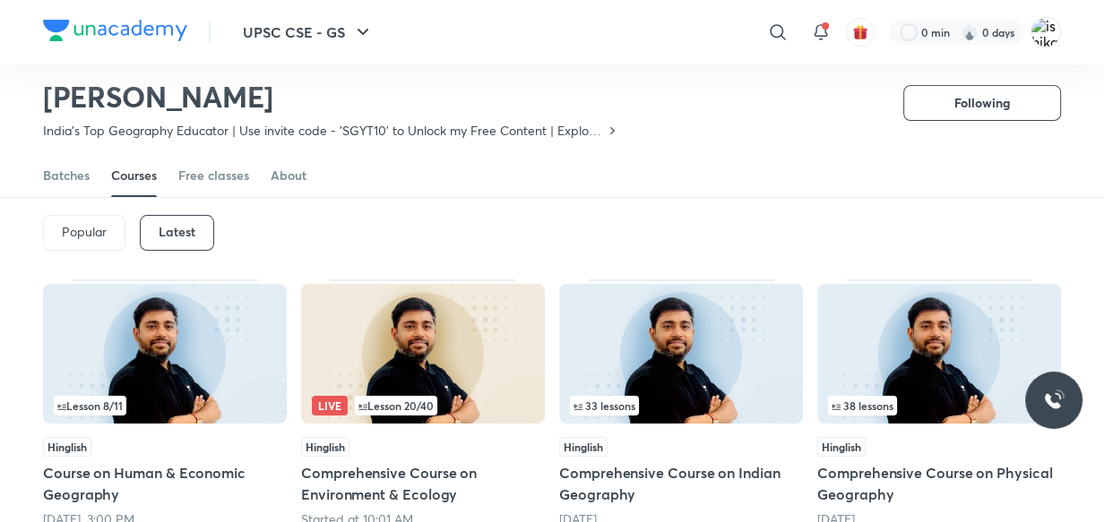
click at [484, 374] on img at bounding box center [423, 354] width 244 height 140
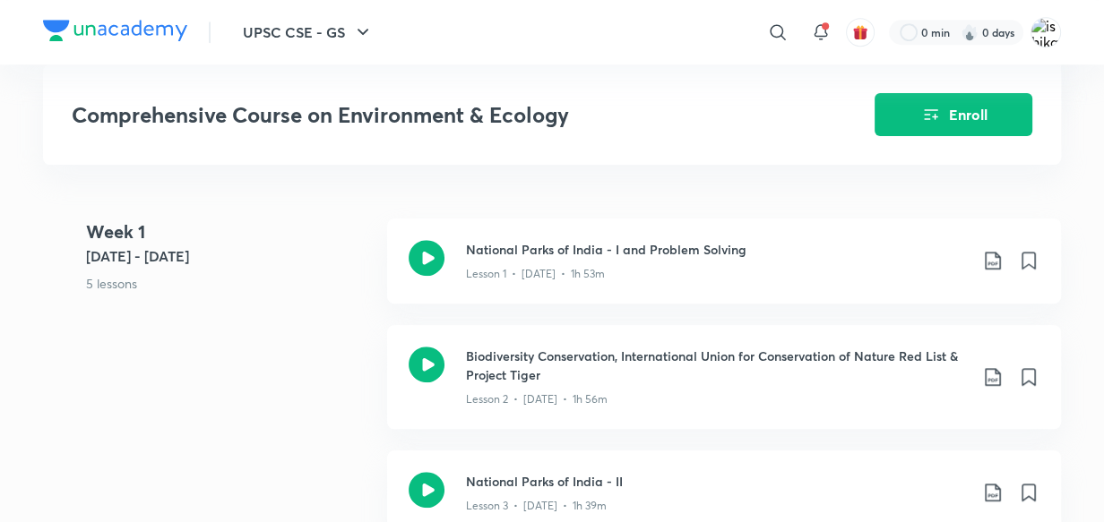
scroll to position [944, 0]
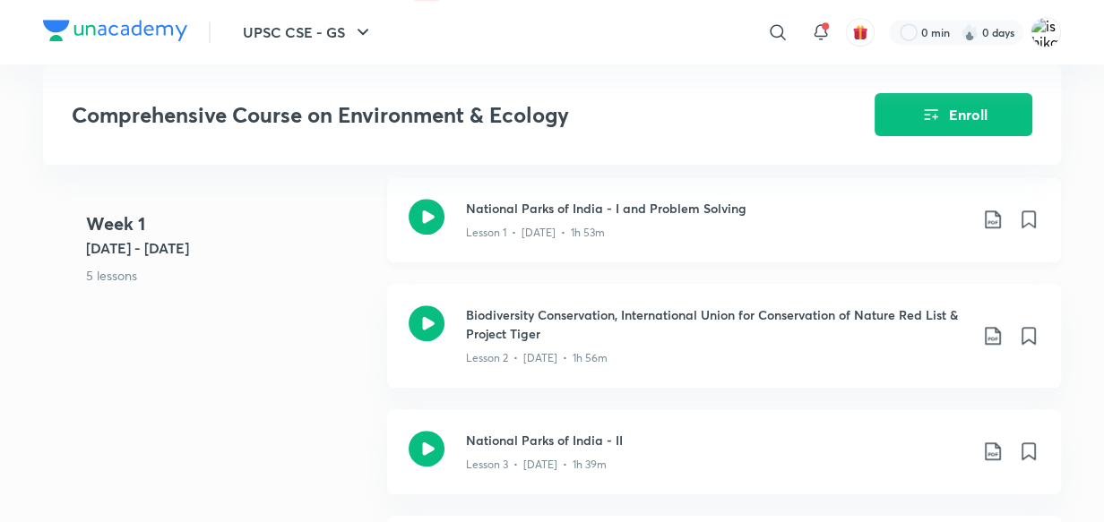
click at [484, 204] on h3 "National Parks of India - I and Problem Solving" at bounding box center [717, 208] width 502 height 19
click at [992, 211] on icon at bounding box center [993, 220] width 22 height 22
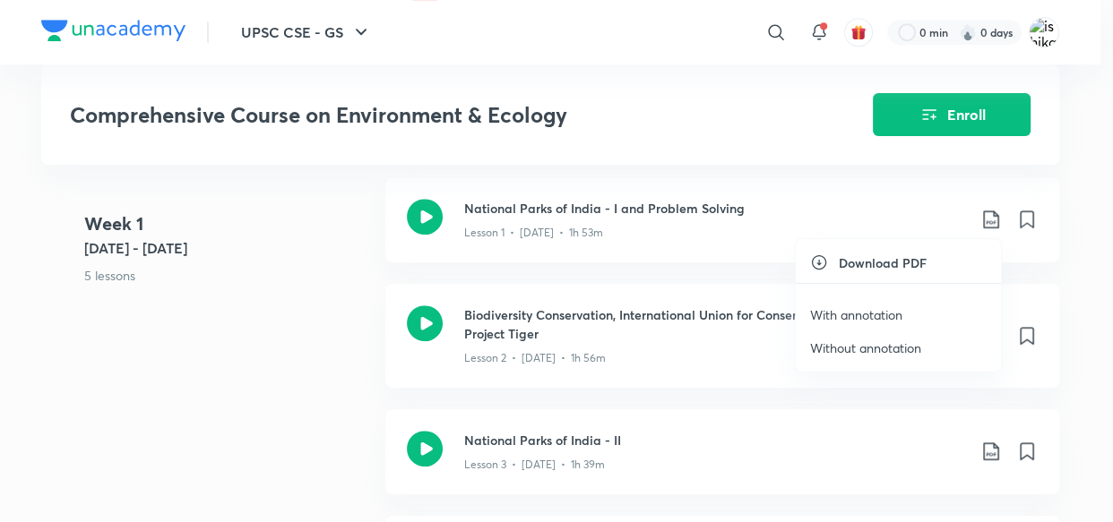
click at [882, 314] on p "With annotation" at bounding box center [856, 314] width 92 height 19
